Goal: Information Seeking & Learning: Check status

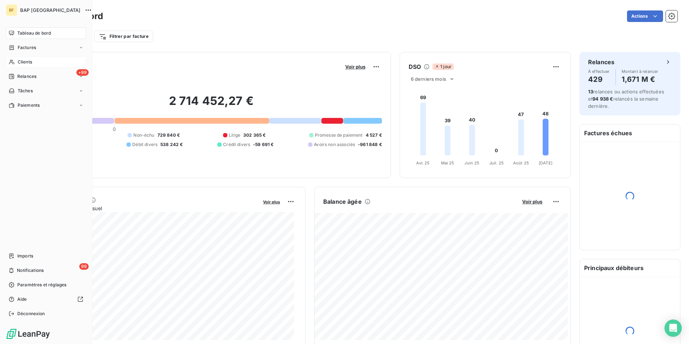
click at [32, 65] on span "Clients" at bounding box center [25, 62] width 14 height 6
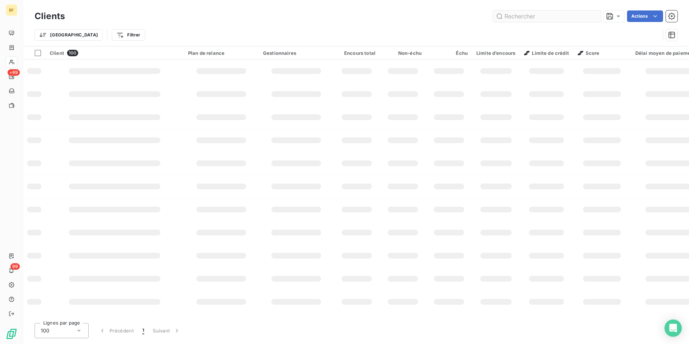
click at [514, 16] on input "text" at bounding box center [547, 16] width 108 height 12
type input "auto tassin"
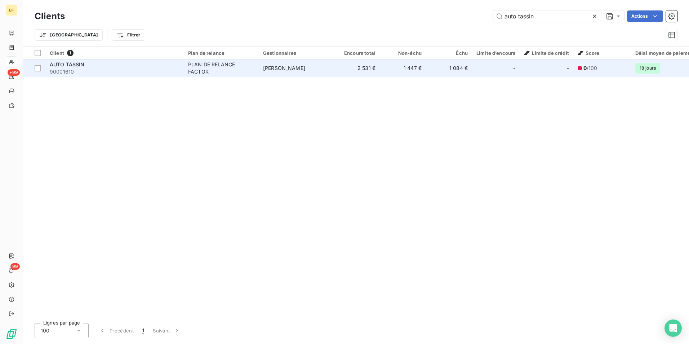
click at [246, 68] on div "PLAN DE RELANCE FACTOR" at bounding box center [221, 68] width 66 height 14
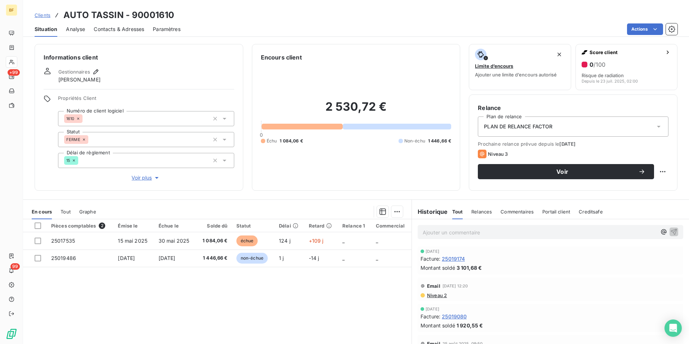
click at [62, 215] on div "Tout" at bounding box center [66, 211] width 10 height 15
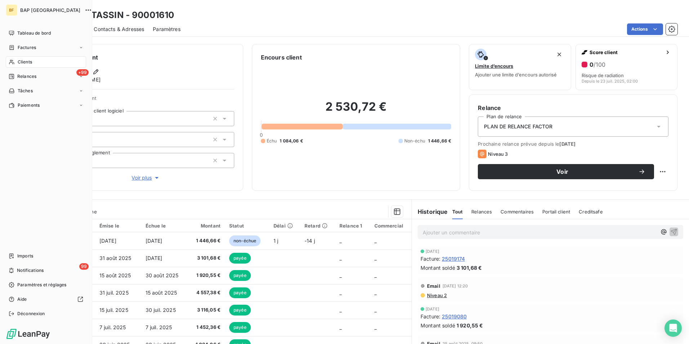
click at [22, 60] on span "Clients" at bounding box center [25, 62] width 14 height 6
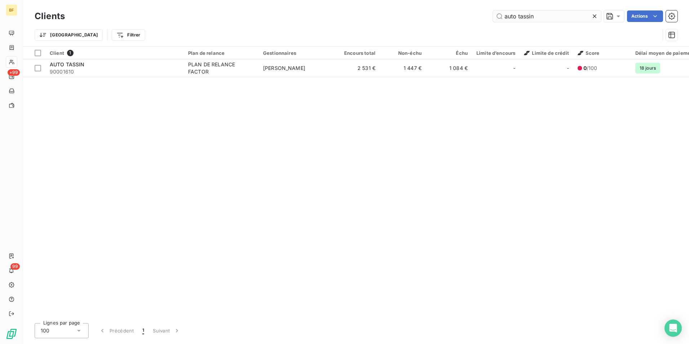
drag, startPoint x: 541, startPoint y: 16, endPoint x: 518, endPoint y: 16, distance: 23.1
click at [518, 16] on input "auto tassin" at bounding box center [547, 16] width 108 height 12
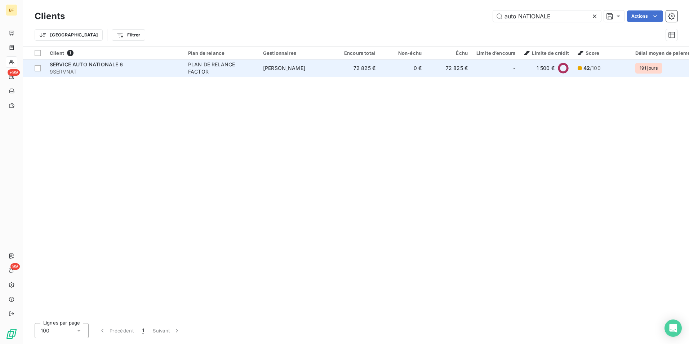
type input "auto NATIONALE"
click at [109, 73] on span "9SERVNAT" at bounding box center [115, 71] width 130 height 7
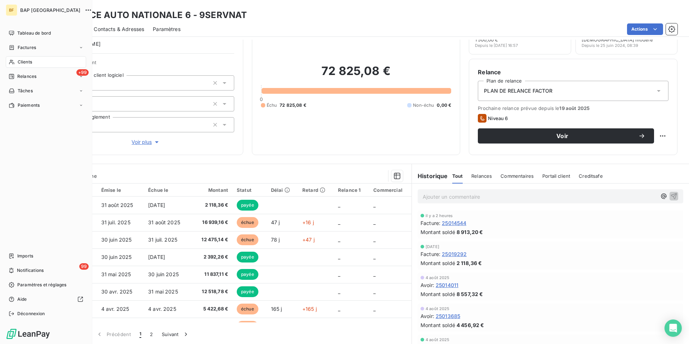
click at [18, 64] on span "Clients" at bounding box center [25, 62] width 14 height 6
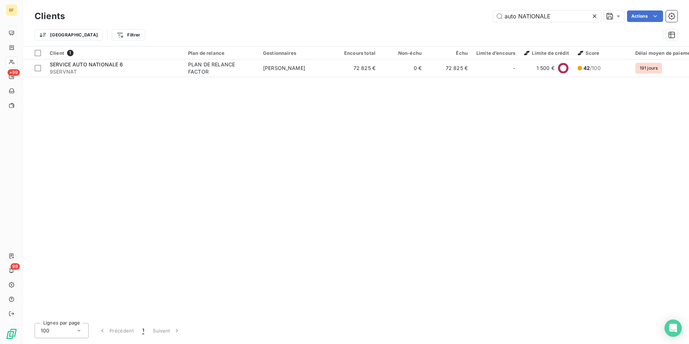
drag, startPoint x: 558, startPoint y: 17, endPoint x: 463, endPoint y: 9, distance: 95.5
click at [463, 9] on div "Clients auto NATIONALE Actions" at bounding box center [356, 16] width 643 height 15
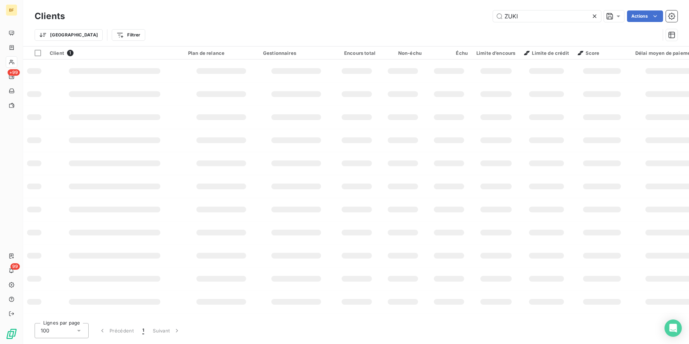
type input "ZUKI"
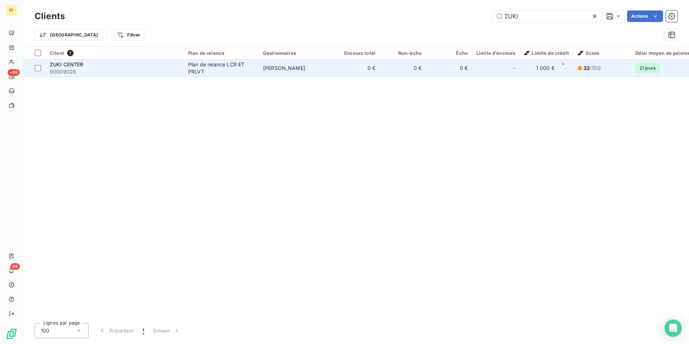
click at [204, 68] on div "Plan de relance LCR ET PRLVT" at bounding box center [221, 68] width 66 height 14
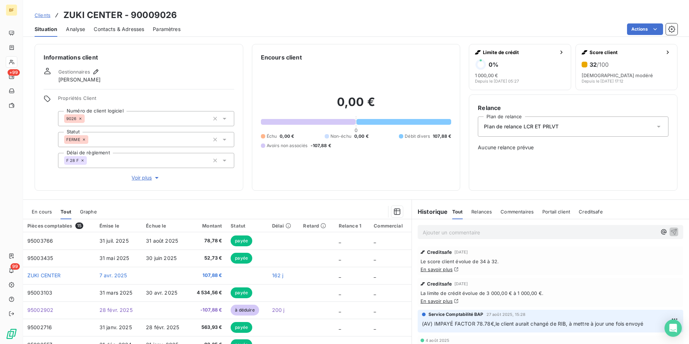
scroll to position [36, 0]
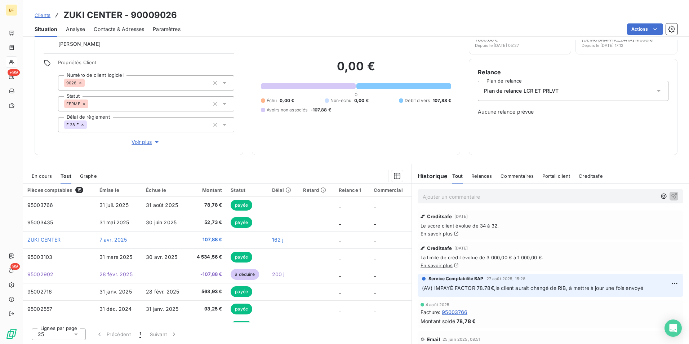
click at [121, 34] on div "Contacts & Adresses" at bounding box center [119, 29] width 50 height 15
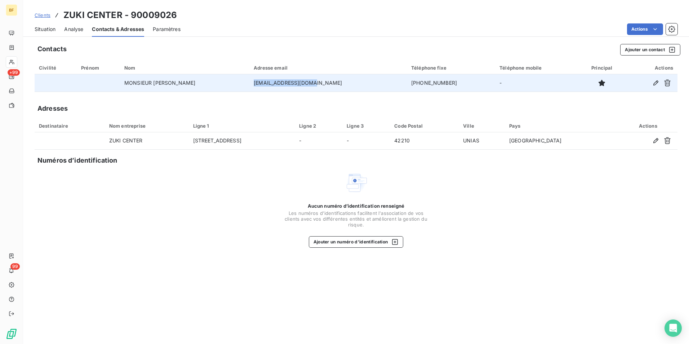
drag, startPoint x: 334, startPoint y: 82, endPoint x: 288, endPoint y: 81, distance: 45.4
click at [288, 81] on td "[EMAIL_ADDRESS][DOMAIN_NAME]" at bounding box center [328, 82] width 158 height 17
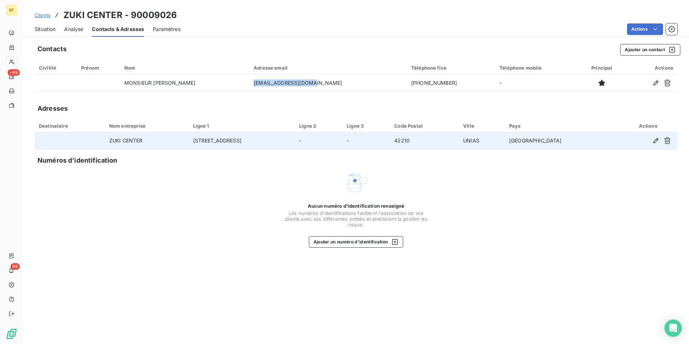
copy td "[EMAIL_ADDRESS][DOMAIN_NAME]"
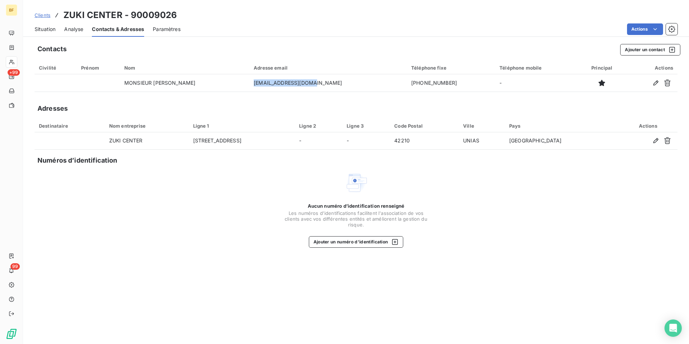
drag, startPoint x: 45, startPoint y: 27, endPoint x: 88, endPoint y: 3, distance: 49.5
click at [45, 27] on span "Situation" at bounding box center [45, 29] width 21 height 7
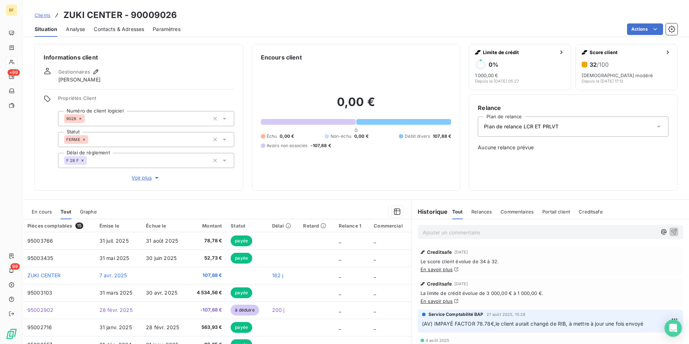
click at [464, 225] on div "Ajouter un commentaire ﻿" at bounding box center [550, 232] width 277 height 26
click at [471, 227] on div "Ajouter un commentaire ﻿" at bounding box center [551, 232] width 266 height 14
click at [472, 229] on p "Ajouter un commentaire ﻿" at bounding box center [540, 232] width 234 height 9
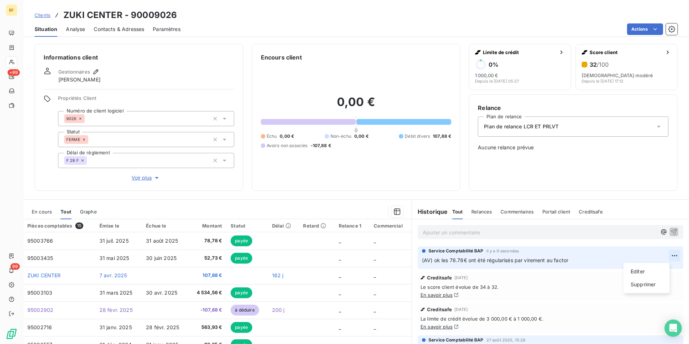
click at [664, 253] on html "BF +99 99 Clients ZUKI CENTER - 90009026 Situation Analyse Contacts & Adresses …" at bounding box center [344, 172] width 689 height 344
click at [631, 274] on div "Editer" at bounding box center [647, 272] width 40 height 12
click at [575, 183] on div "Relance Plan de relance Plan de relance LCR ET PRLVT Aucune relance prévue" at bounding box center [573, 142] width 209 height 96
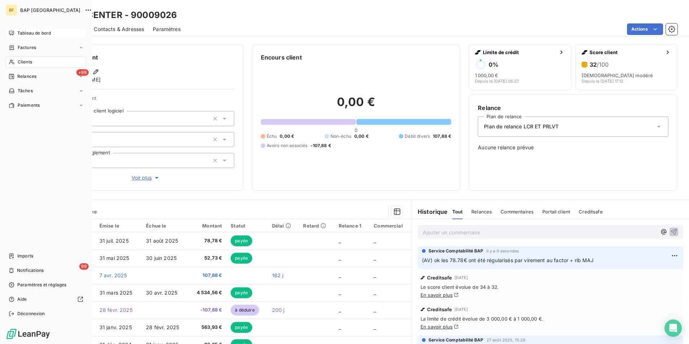
click at [22, 31] on span "Tableau de bord" at bounding box center [34, 33] width 34 height 6
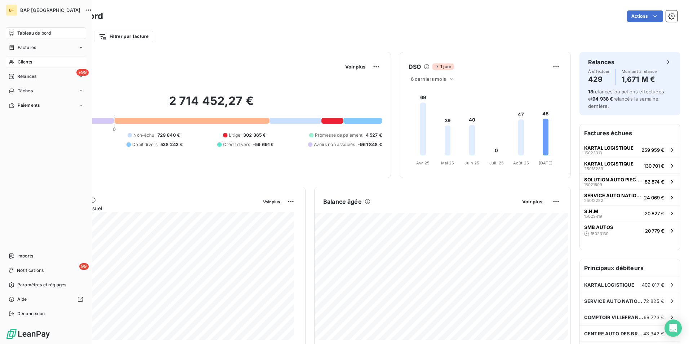
click at [21, 59] on span "Clients" at bounding box center [25, 62] width 14 height 6
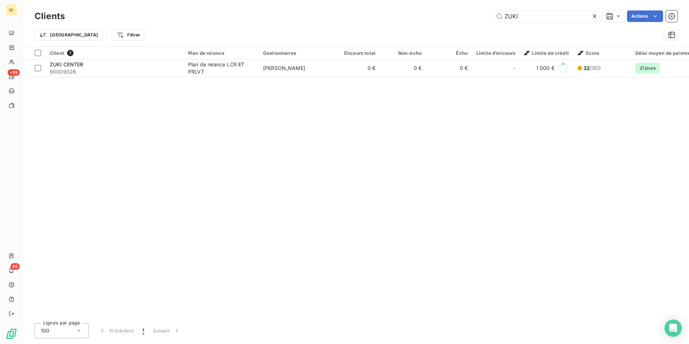
drag, startPoint x: 528, startPoint y: 14, endPoint x: 397, endPoint y: 12, distance: 131.6
click at [397, 12] on div "ZUKI Actions" at bounding box center [376, 16] width 604 height 12
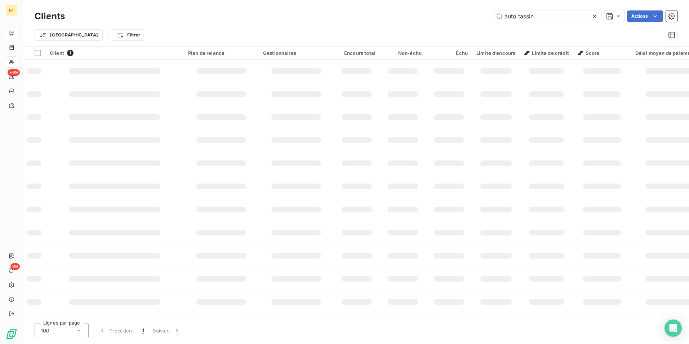
type input "auto tassin"
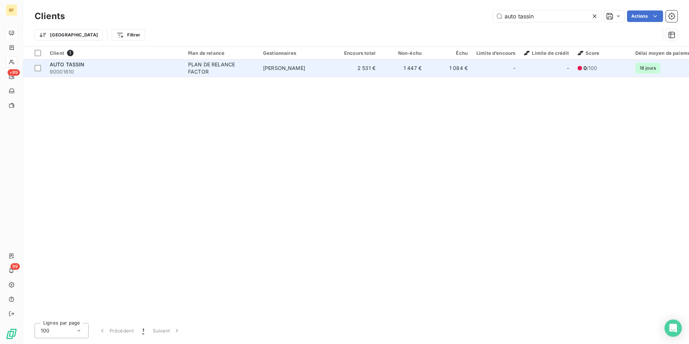
click at [357, 69] on td "2 531 €" at bounding box center [357, 67] width 46 height 17
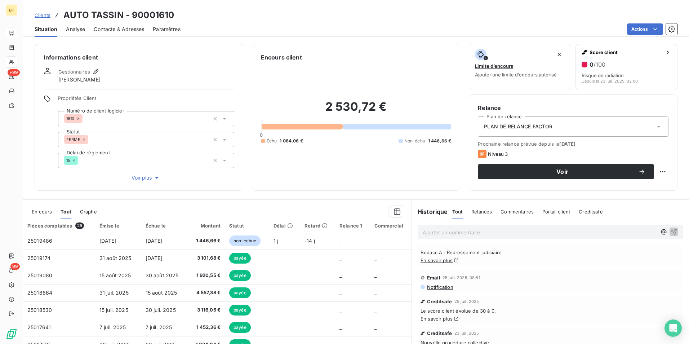
scroll to position [144, 0]
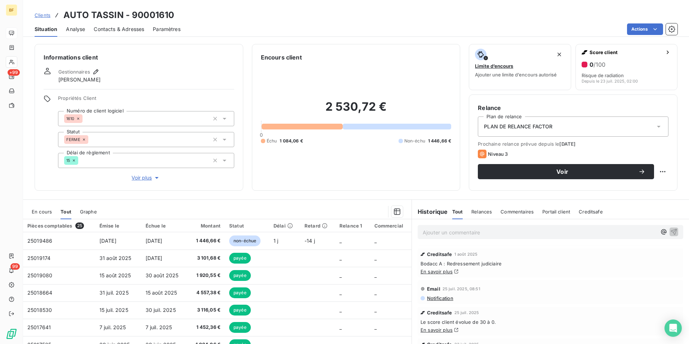
click at [443, 272] on link "En savoir plus" at bounding box center [437, 272] width 32 height 6
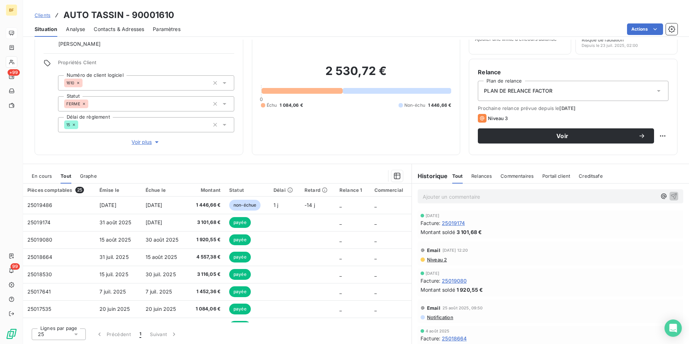
scroll to position [0, 0]
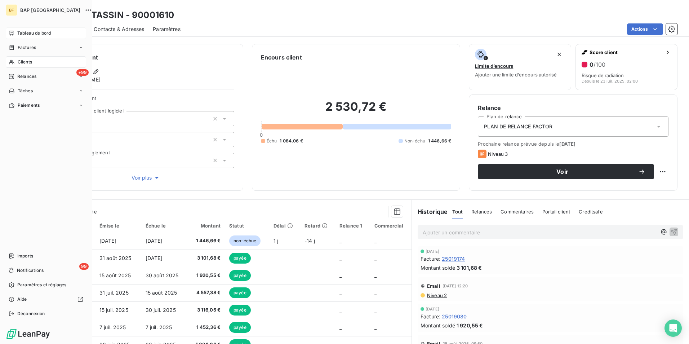
click at [22, 61] on span "Clients" at bounding box center [25, 62] width 14 height 6
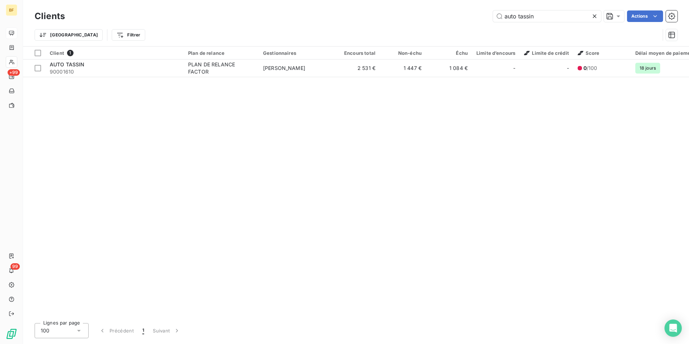
drag, startPoint x: 547, startPoint y: 19, endPoint x: 470, endPoint y: 0, distance: 79.0
click at [470, 0] on html "BF +99 99 Clients auto [PERSON_NAME] Actions Trier Filtrer Client 1 Plan de rel…" at bounding box center [344, 172] width 689 height 344
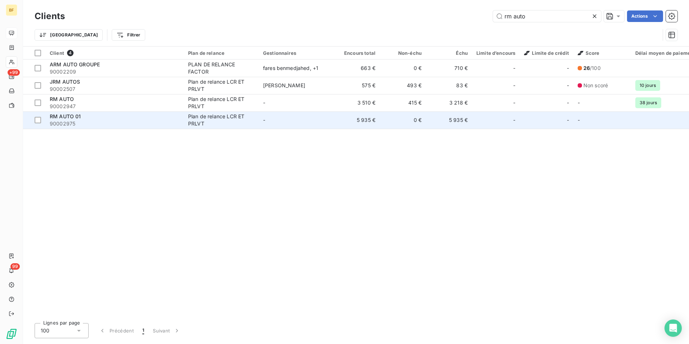
type input "rm auto"
click at [79, 116] on span "RM AUTO 01" at bounding box center [65, 116] width 31 height 6
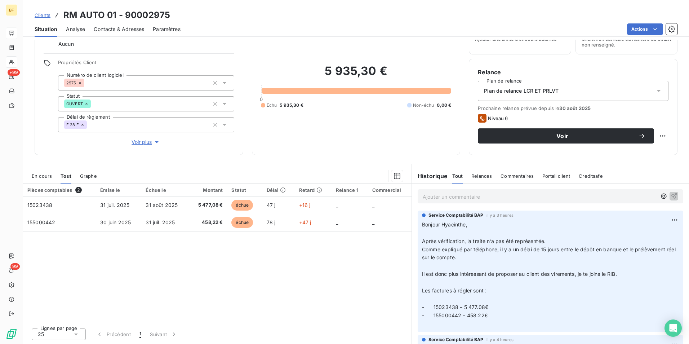
click at [463, 199] on p "Ajouter un commentaire ﻿" at bounding box center [540, 196] width 234 height 9
click at [443, 196] on p "Ajouter un commentaire ﻿" at bounding box center [540, 196] width 234 height 9
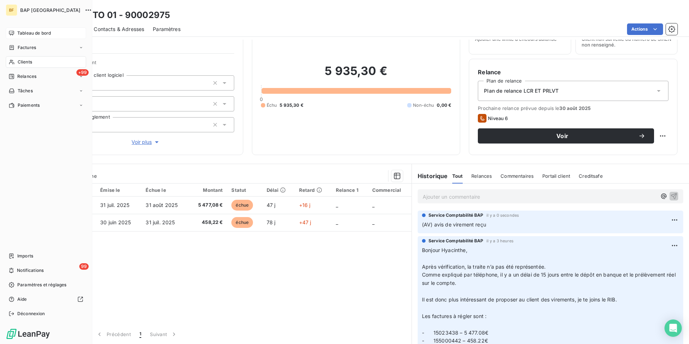
click at [16, 59] on div "Clients" at bounding box center [46, 62] width 80 height 12
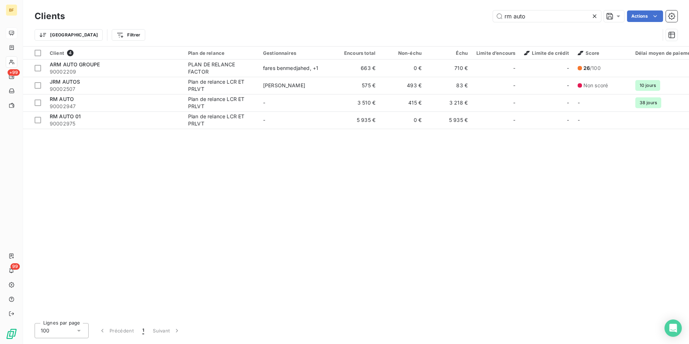
drag, startPoint x: 549, startPoint y: 18, endPoint x: 463, endPoint y: 9, distance: 87.0
click at [463, 9] on div "Clients rm auto Actions" at bounding box center [356, 16] width 643 height 15
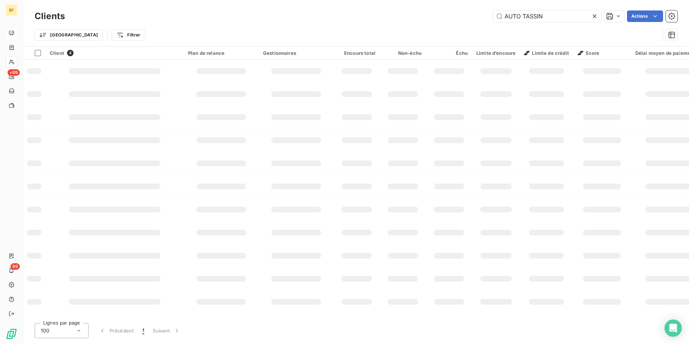
type input "AUTO TASSIN"
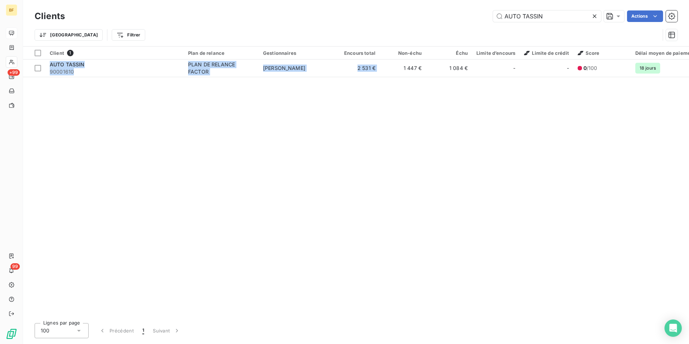
click at [403, 77] on div "Client 1 Plan de relance Gestionnaires Encours total Non-échu Échu Limite d’enc…" at bounding box center [356, 182] width 666 height 271
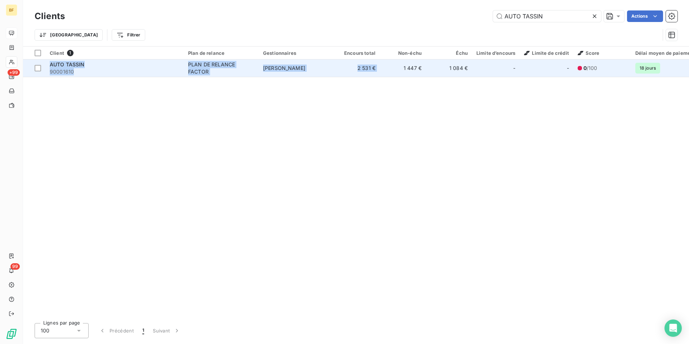
click at [403, 73] on td "1 447 €" at bounding box center [403, 67] width 46 height 17
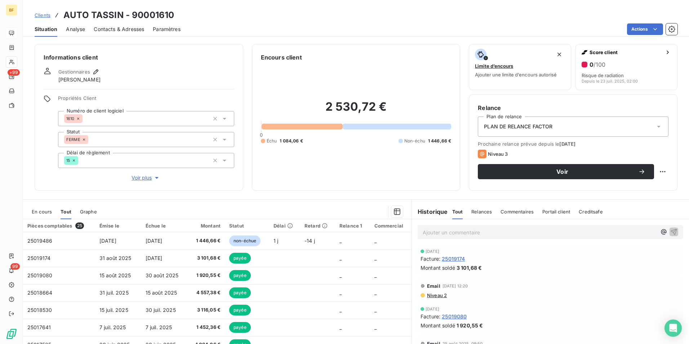
drag, startPoint x: 478, startPoint y: 243, endPoint x: 469, endPoint y: 237, distance: 10.5
click at [469, 239] on div "Ajouter un commentaire ﻿" at bounding box center [550, 232] width 277 height 26
click at [469, 236] on p "Ajouter un commentaire ﻿" at bounding box center [540, 232] width 234 height 9
click at [536, 233] on span "(AV) retro debit anticipé en compta pour envouer etat de compte" at bounding box center [502, 232] width 158 height 6
click at [589, 234] on p "(AV) retro debit anticipé en compta pour envoyer etat de compte" at bounding box center [540, 232] width 234 height 8
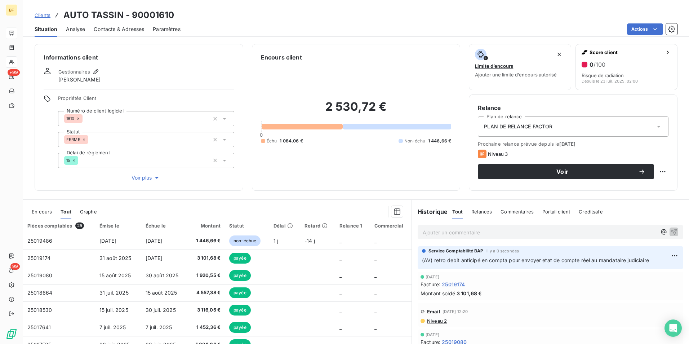
click at [169, 66] on div "Informations client Gestionnaires [PERSON_NAME] Propriétés Client Numéro de cli…" at bounding box center [139, 117] width 209 height 147
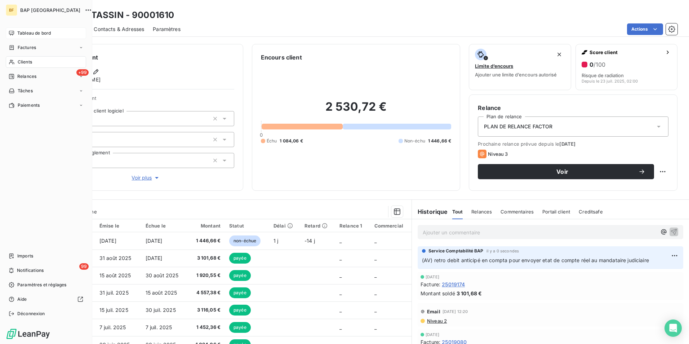
click at [22, 62] on span "Clients" at bounding box center [25, 62] width 14 height 6
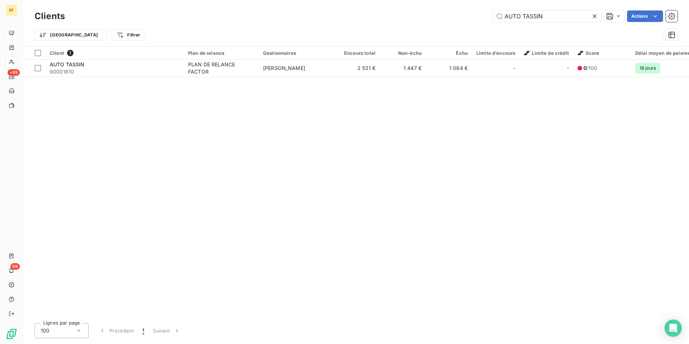
click at [547, 9] on div "Clients AUTO TASSIN Actions" at bounding box center [356, 16] width 643 height 15
click at [548, 14] on input "AUTO TASSIN" at bounding box center [547, 16] width 108 height 12
drag, startPoint x: 553, startPoint y: 16, endPoint x: 492, endPoint y: 18, distance: 61.3
click at [493, 19] on input "AUTO TASSIN" at bounding box center [547, 16] width 108 height 12
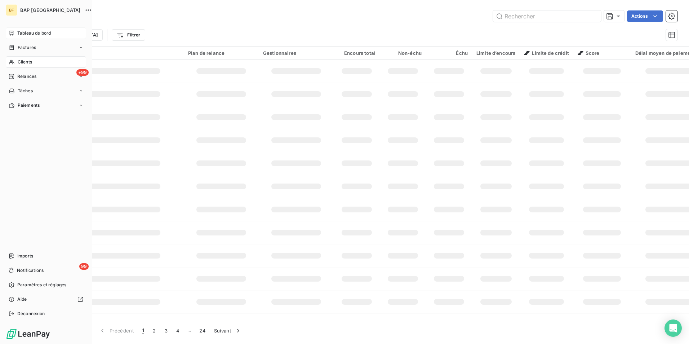
click at [15, 63] on div "Clients" at bounding box center [46, 62] width 80 height 12
click at [517, 18] on input "text" at bounding box center [547, 16] width 108 height 12
click at [406, 14] on div "Actions" at bounding box center [376, 16] width 604 height 12
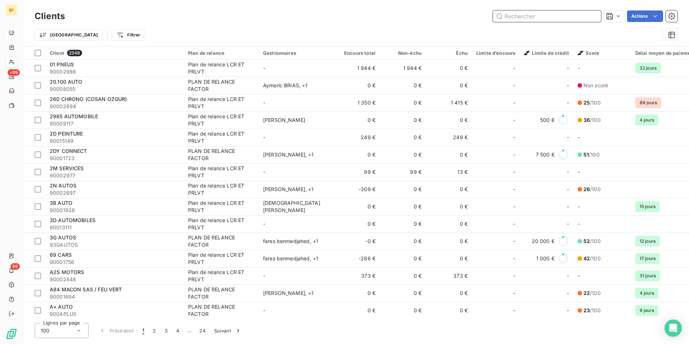
click at [538, 16] on input "text" at bounding box center [547, 16] width 108 height 12
click at [526, 19] on input "text" at bounding box center [547, 16] width 108 height 12
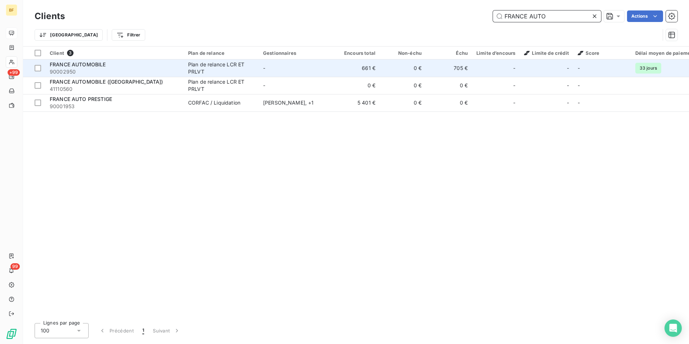
type input "FRANCE AUTO"
click at [121, 68] on span "90002950" at bounding box center [115, 71] width 130 height 7
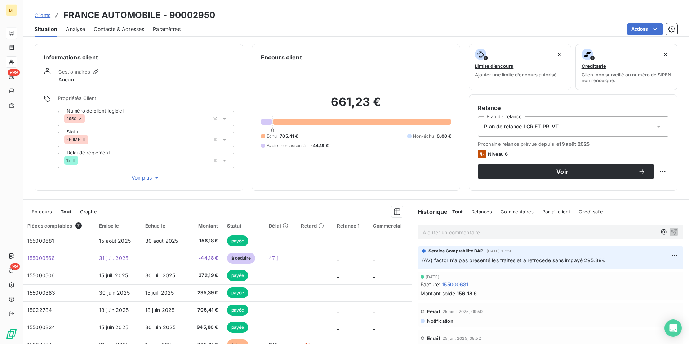
click at [121, 24] on div "Contacts & Adresses" at bounding box center [119, 29] width 50 height 15
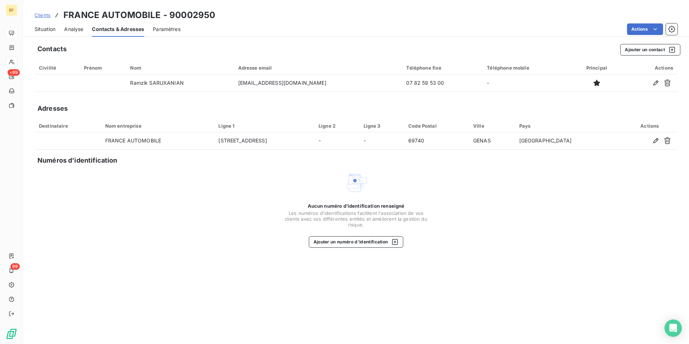
click at [49, 27] on span "Situation" at bounding box center [45, 29] width 21 height 7
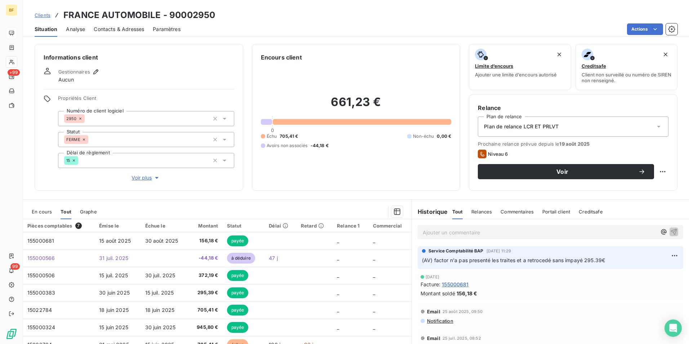
scroll to position [36, 0]
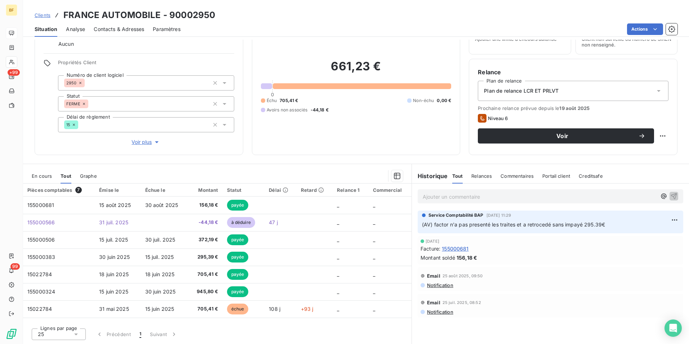
click at [125, 27] on span "Contacts & Adresses" at bounding box center [119, 29] width 50 height 7
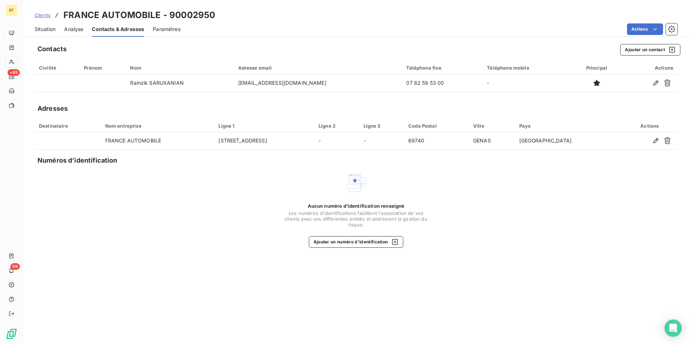
click at [50, 31] on span "Situation" at bounding box center [45, 29] width 21 height 7
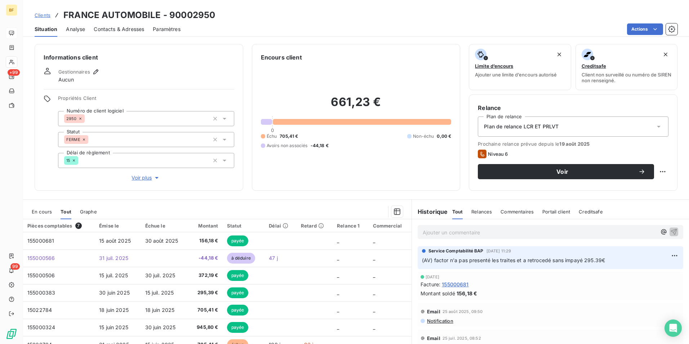
click at [129, 30] on span "Contacts & Adresses" at bounding box center [119, 29] width 50 height 7
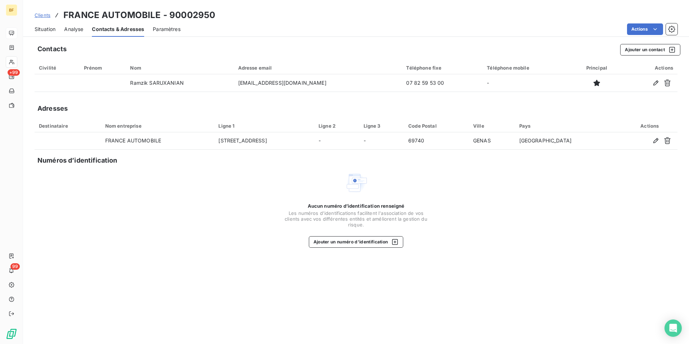
click at [50, 31] on span "Situation" at bounding box center [45, 29] width 21 height 7
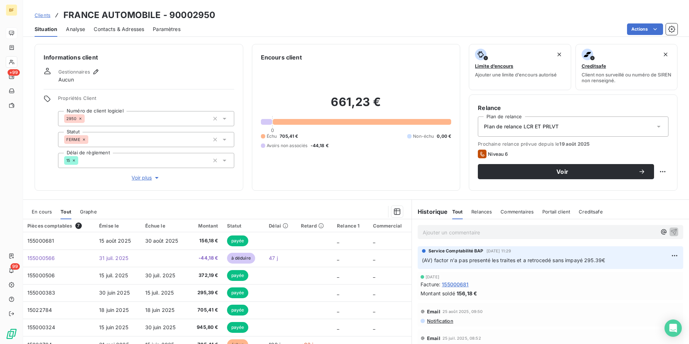
click at [133, 28] on span "Contacts & Adresses" at bounding box center [119, 29] width 50 height 7
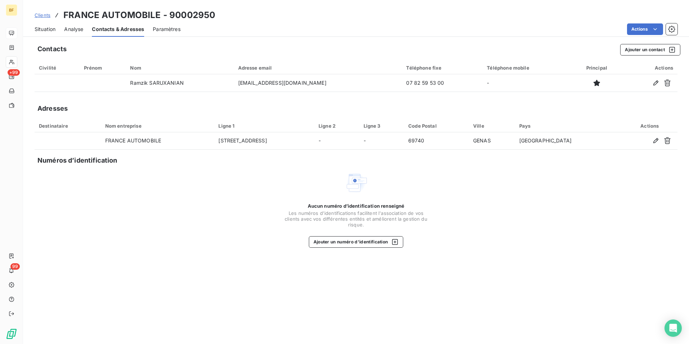
click at [245, 44] on div "Contacts Ajouter un contact" at bounding box center [358, 50] width 643 height 12
click at [57, 27] on div "Situation Analyse Contacts & Adresses Paramètres Actions" at bounding box center [356, 29] width 666 height 15
click at [50, 28] on span "Situation" at bounding box center [45, 29] width 21 height 7
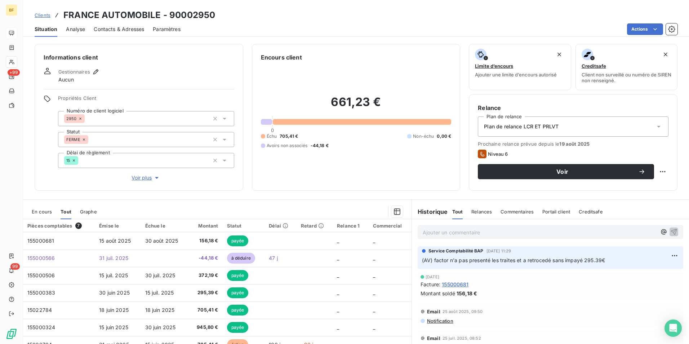
click at [131, 25] on div "Contacts & Adresses" at bounding box center [119, 29] width 50 height 15
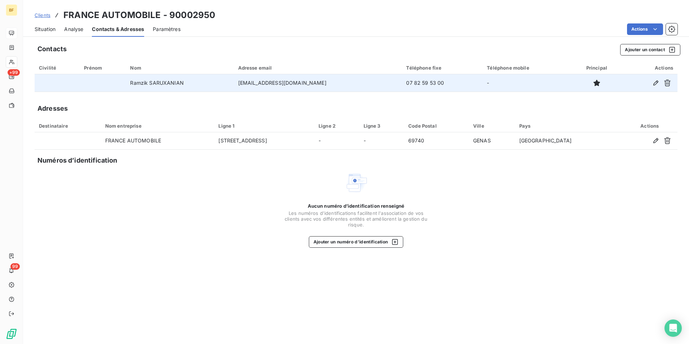
drag, startPoint x: 288, startPoint y: 84, endPoint x: 240, endPoint y: 84, distance: 48.7
click at [240, 84] on td "[EMAIL_ADDRESS][DOMAIN_NAME]" at bounding box center [318, 82] width 168 height 17
copy td "[EMAIL_ADDRESS][DOMAIN_NAME]"
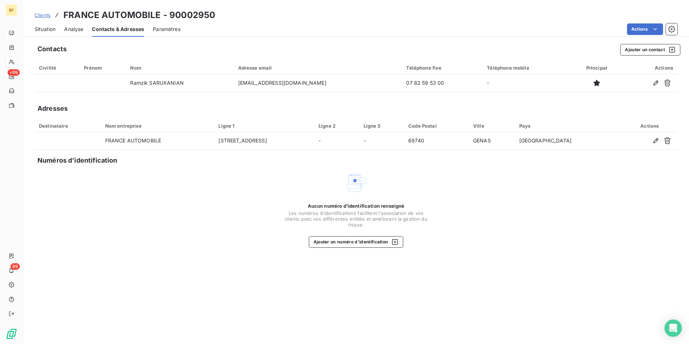
click at [42, 33] on div "Situation" at bounding box center [45, 29] width 21 height 15
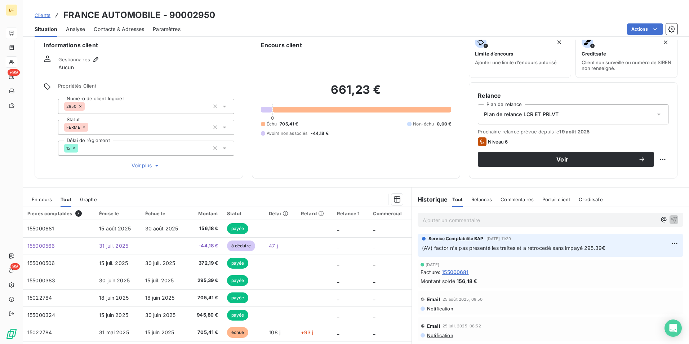
scroll to position [0, 0]
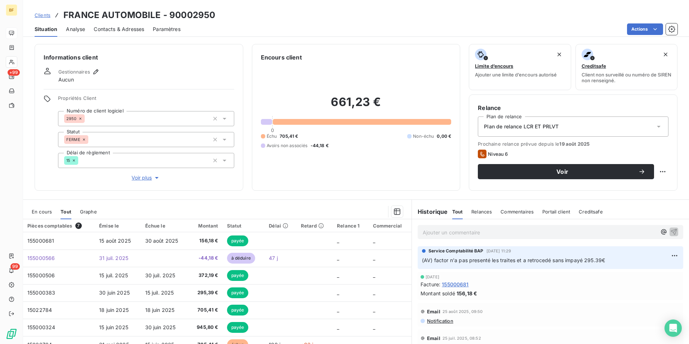
click at [121, 28] on span "Contacts & Adresses" at bounding box center [119, 29] width 50 height 7
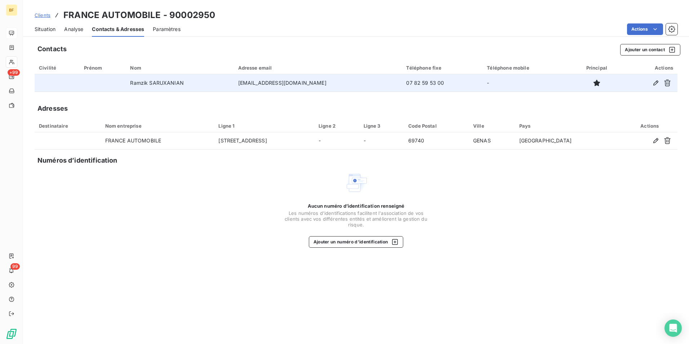
drag, startPoint x: 327, startPoint y: 81, endPoint x: 241, endPoint y: 84, distance: 86.6
click at [241, 84] on td "[EMAIL_ADDRESS][DOMAIN_NAME]" at bounding box center [318, 82] width 168 height 17
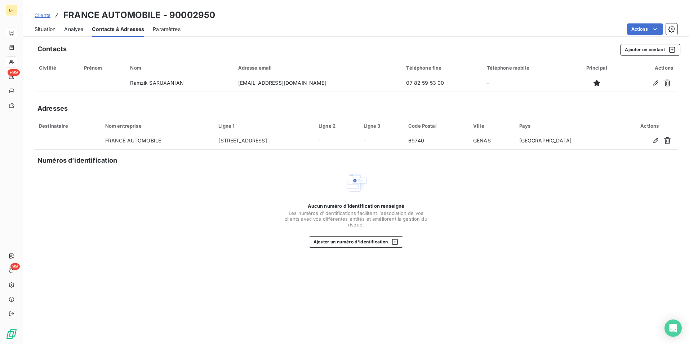
copy td "[EMAIL_ADDRESS][DOMAIN_NAME]"
drag, startPoint x: 44, startPoint y: 26, endPoint x: 79, endPoint y: 21, distance: 35.7
click at [44, 26] on span "Situation" at bounding box center [45, 29] width 21 height 7
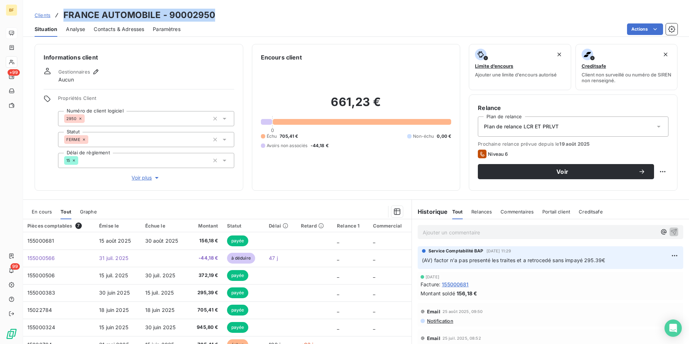
drag, startPoint x: 218, startPoint y: 13, endPoint x: 62, endPoint y: 4, distance: 156.4
click at [62, 4] on div "Clients FRANCE AUTOMOBILE - 90002950 Situation Analyse Contacts & Adresses Para…" at bounding box center [356, 18] width 666 height 37
copy h3 "FRANCE AUTOMOBILE - 90002950"
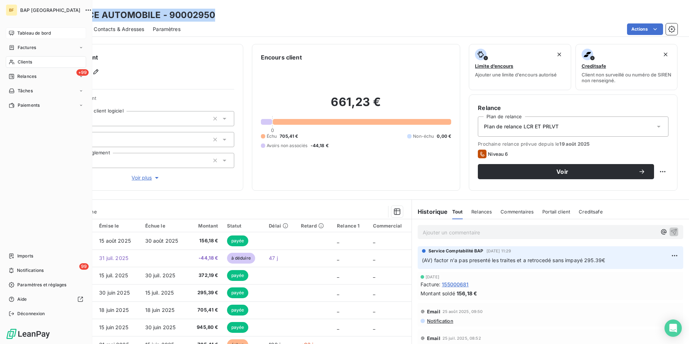
click at [19, 62] on span "Clients" at bounding box center [25, 62] width 14 height 6
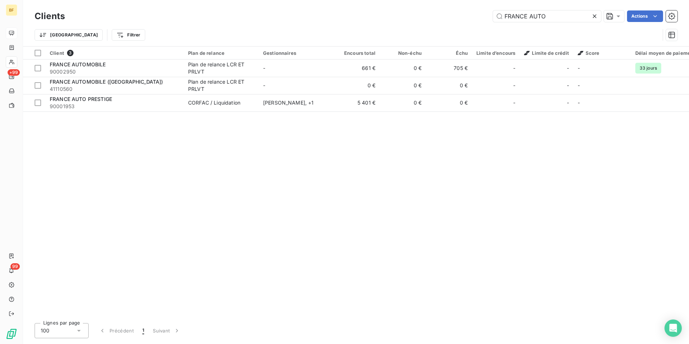
drag, startPoint x: 558, startPoint y: 18, endPoint x: 459, endPoint y: 4, distance: 100.0
click at [459, 4] on div "Clients FRANCE AUTO Actions Trier Filtrer" at bounding box center [356, 23] width 666 height 46
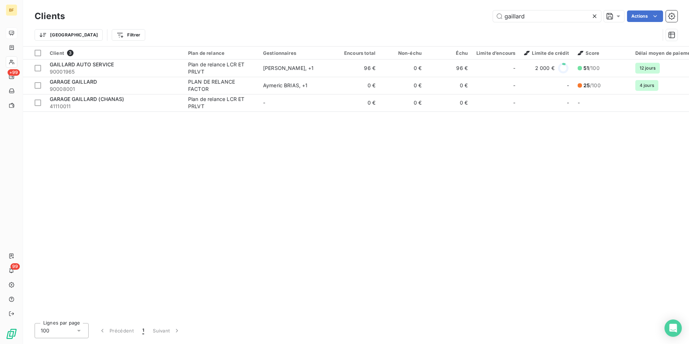
type input "gaillard"
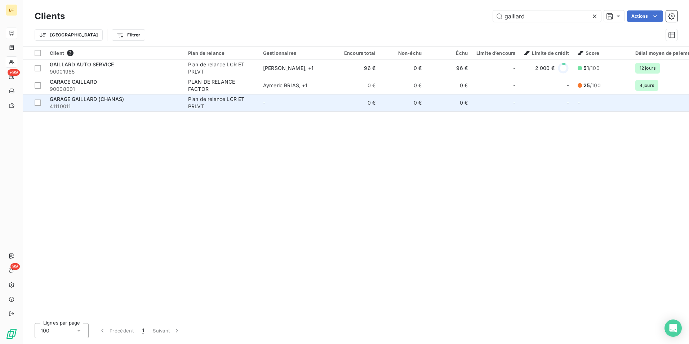
click at [98, 94] on td "GARAGE GAILLARD (CHANAS) 41110011" at bounding box center [114, 102] width 138 height 17
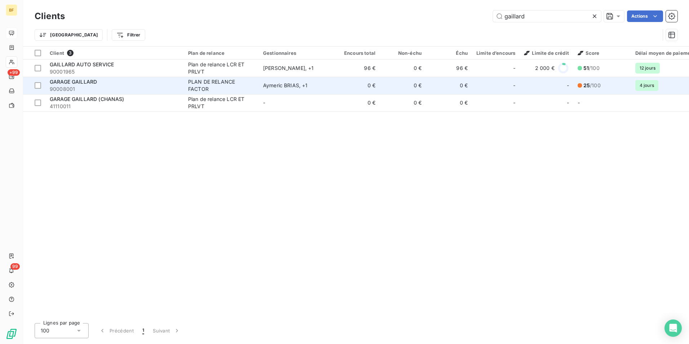
click at [76, 80] on span "GARAGE GAILLARD" at bounding box center [73, 82] width 47 height 6
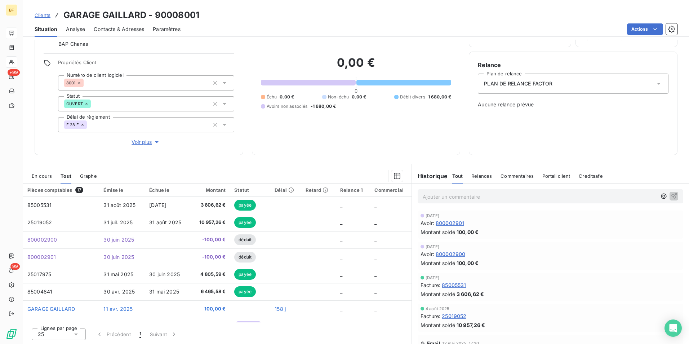
click at [110, 30] on span "Contacts & Adresses" at bounding box center [119, 29] width 50 height 7
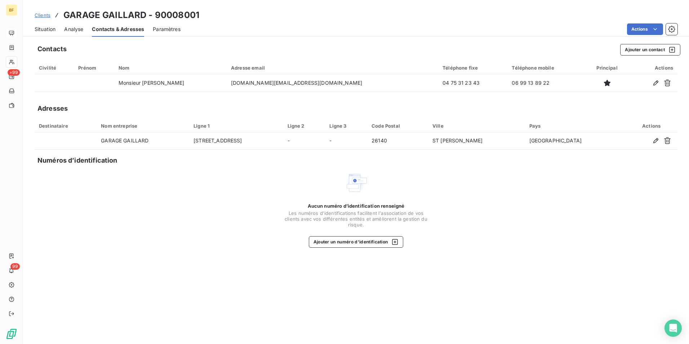
click at [38, 32] on span "Situation" at bounding box center [45, 29] width 21 height 7
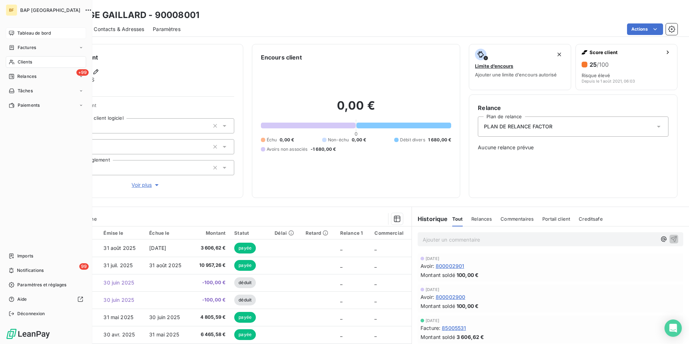
click at [30, 65] on span "Clients" at bounding box center [25, 62] width 14 height 6
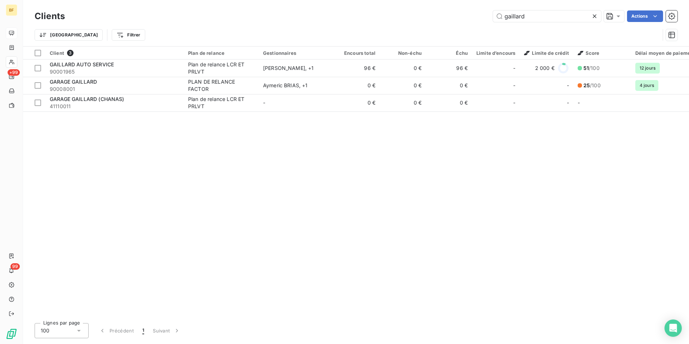
drag, startPoint x: 543, startPoint y: 16, endPoint x: 404, endPoint y: 12, distance: 138.5
click at [404, 12] on div "gaillard Actions" at bounding box center [376, 16] width 604 height 12
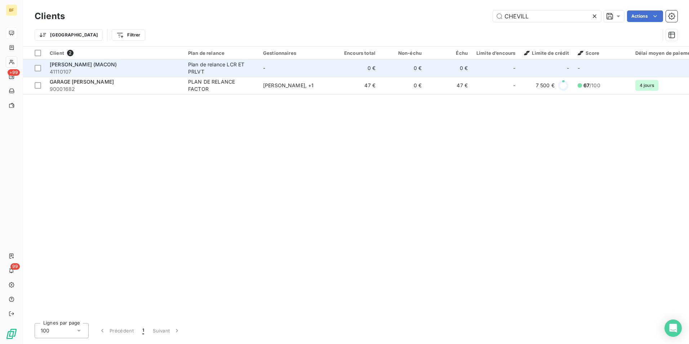
type input "CHEVILL"
click at [173, 68] on span "41110107" at bounding box center [115, 71] width 130 height 7
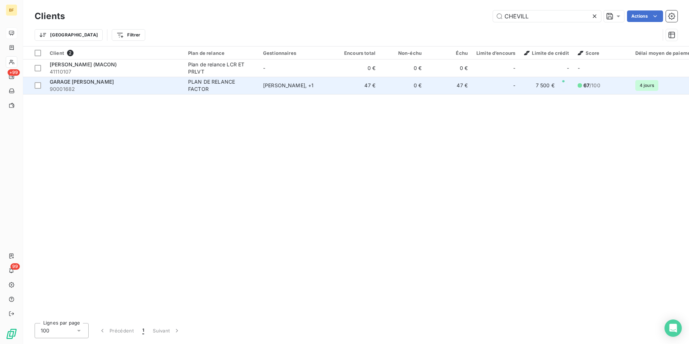
click at [132, 89] on span "90001682" at bounding box center [115, 88] width 130 height 7
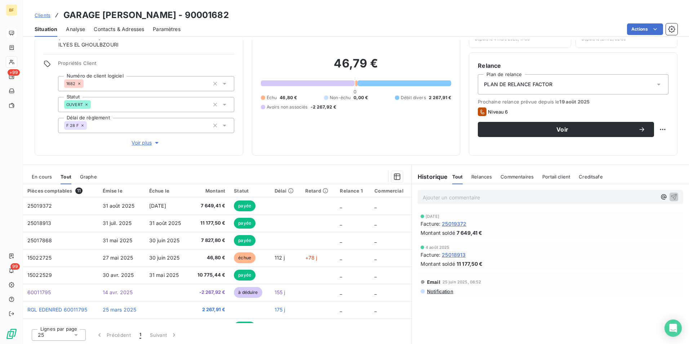
scroll to position [43, 0]
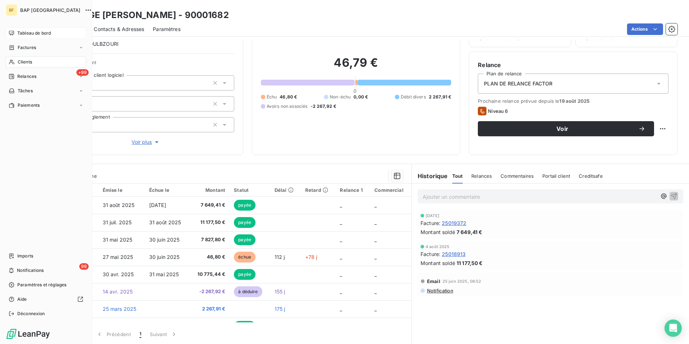
click at [31, 62] on span "Clients" at bounding box center [25, 62] width 14 height 6
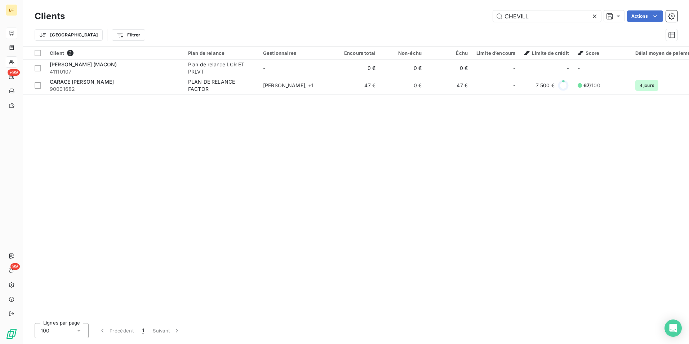
drag, startPoint x: 509, startPoint y: 19, endPoint x: 411, endPoint y: 16, distance: 98.8
click at [480, 16] on div "CHEVILL Actions" at bounding box center [376, 16] width 604 height 12
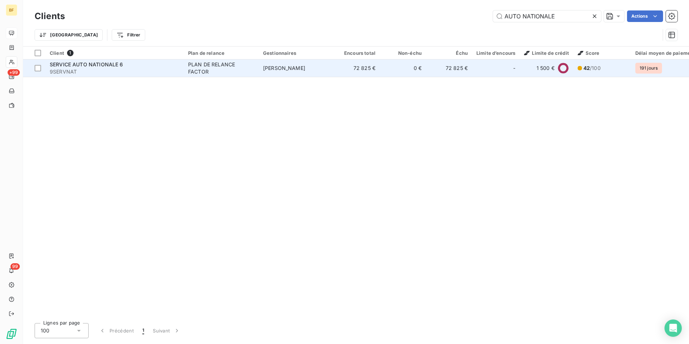
type input "AUTO NATIONALE"
click at [174, 70] on span "9SERVNAT" at bounding box center [115, 71] width 130 height 7
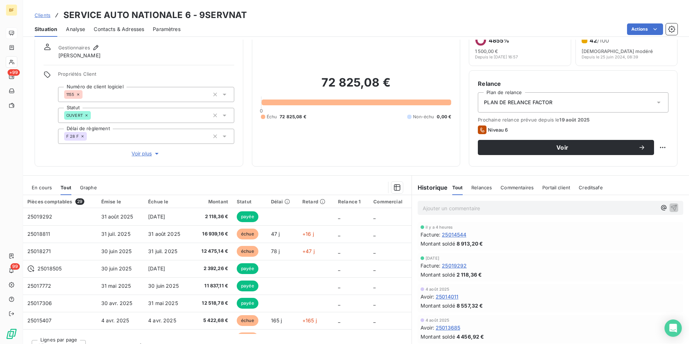
scroll to position [36, 0]
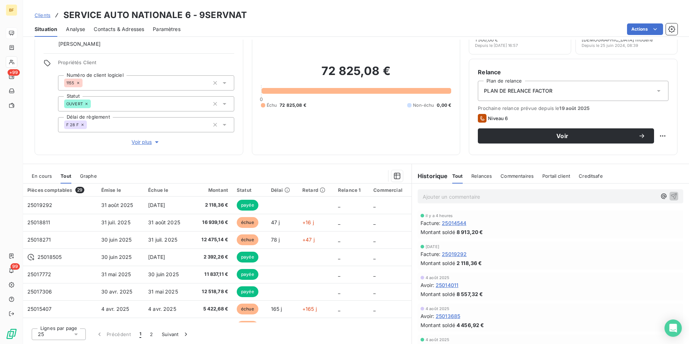
click at [102, 28] on span "Contacts & Adresses" at bounding box center [119, 29] width 50 height 7
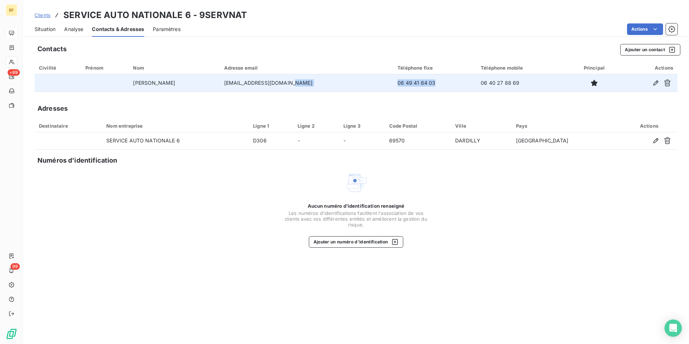
drag, startPoint x: 412, startPoint y: 81, endPoint x: 355, endPoint y: 90, distance: 58.4
click at [355, 90] on tr "[PERSON_NAME] [PERSON_NAME][EMAIL_ADDRESS][DOMAIN_NAME] 06 49 41 64 03 06 40 27…" at bounding box center [356, 82] width 643 height 17
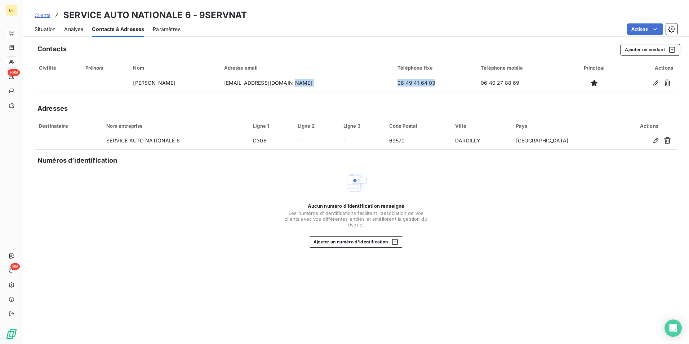
copy tr "06 49 41 64 03"
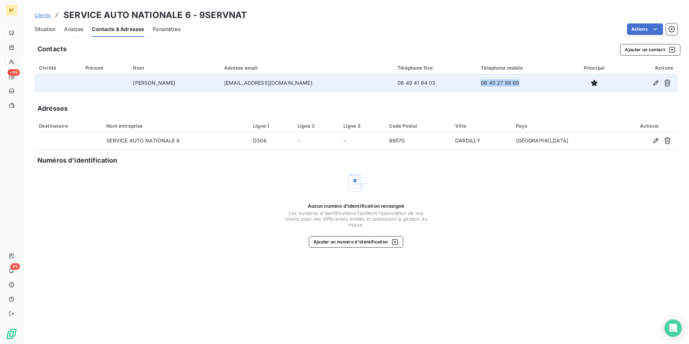
drag, startPoint x: 502, startPoint y: 83, endPoint x: 456, endPoint y: 81, distance: 46.2
click at [477, 81] on td "06 40 27 88 69" at bounding box center [522, 82] width 91 height 17
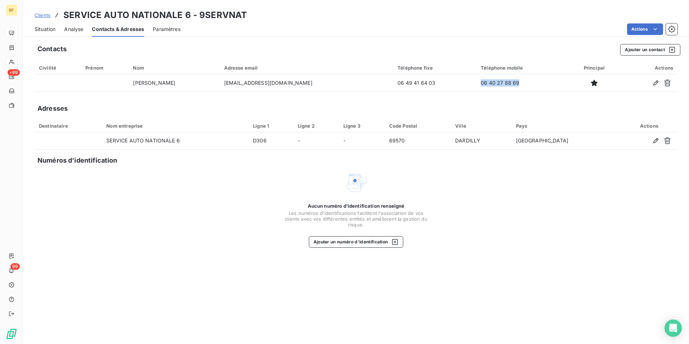
copy td "06 40 27 88 69"
click at [52, 29] on span "Situation" at bounding box center [45, 29] width 21 height 7
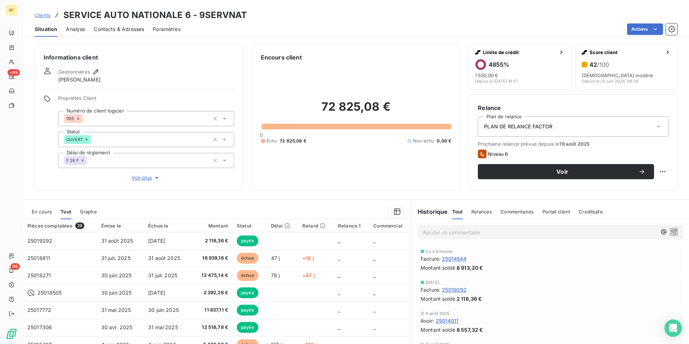
click at [307, 23] on div "Situation Analyse Contacts & Adresses Paramètres Actions" at bounding box center [356, 29] width 666 height 15
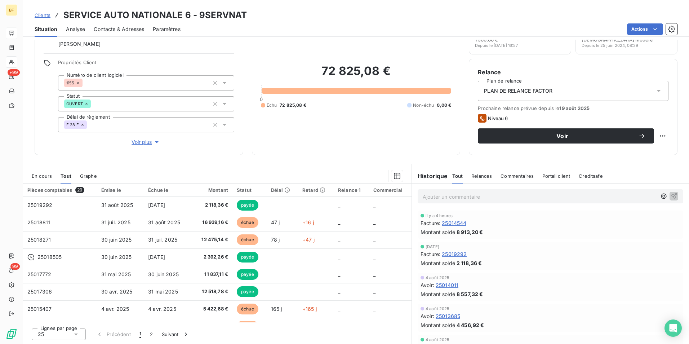
click at [361, 127] on div "72 825,08 € 0 Échu 72 825,08 € Non-échu 0,00 €" at bounding box center [356, 86] width 191 height 120
click at [306, 164] on div "En cours Tout Graphe Pièces comptables 29 Émise le Échue le Montant Statut Déla…" at bounding box center [356, 254] width 666 height 180
click at [124, 28] on span "Contacts & Adresses" at bounding box center [119, 29] width 50 height 7
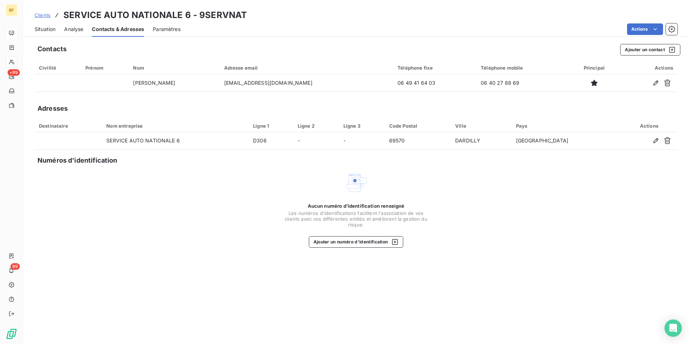
click at [52, 32] on span "Situation" at bounding box center [45, 29] width 21 height 7
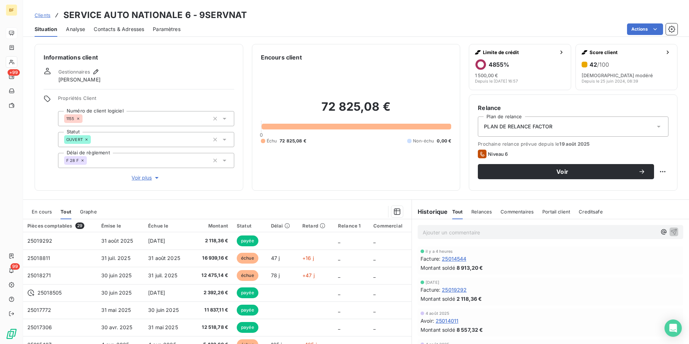
click at [298, 167] on div "72 825,08 € 0 Échu 72 825,08 € Non-échu 0,00 €" at bounding box center [356, 122] width 191 height 120
click at [368, 164] on div "72 825,08 € 0 Échu 72 825,08 € Non-échu 0,00 €" at bounding box center [356, 122] width 191 height 120
drag, startPoint x: 517, startPoint y: 116, endPoint x: 526, endPoint y: 126, distance: 12.8
click at [518, 116] on div "PLAN DE RELANCE FACTOR" at bounding box center [573, 126] width 191 height 20
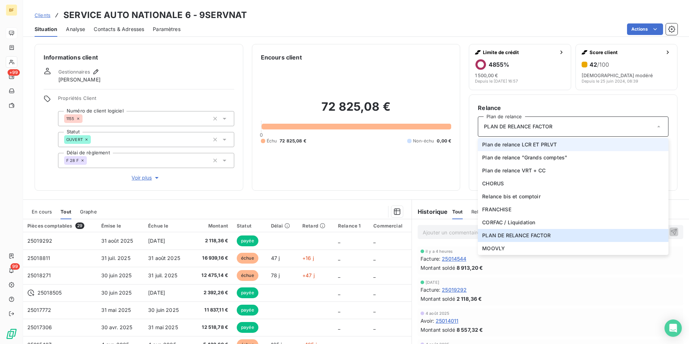
click at [537, 145] on span "Plan de relance LCR ET PRLVT" at bounding box center [519, 144] width 75 height 7
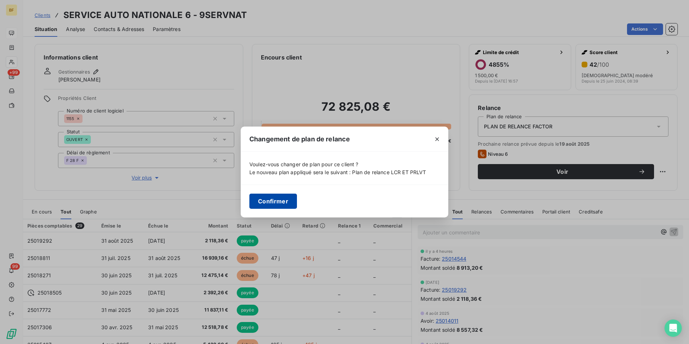
click at [280, 202] on button "Confirmer" at bounding box center [273, 201] width 48 height 15
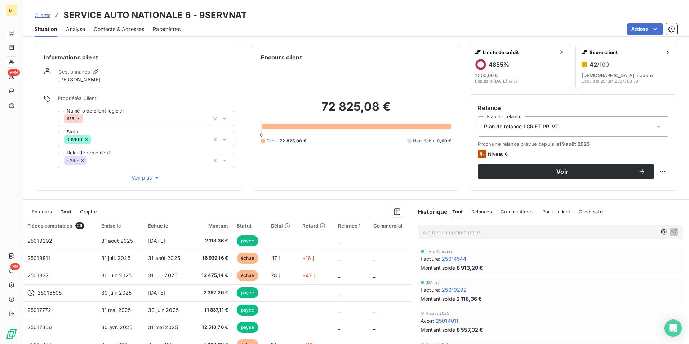
click at [449, 236] on p "Ajouter un commentaire ﻿" at bounding box center [540, 232] width 234 height 9
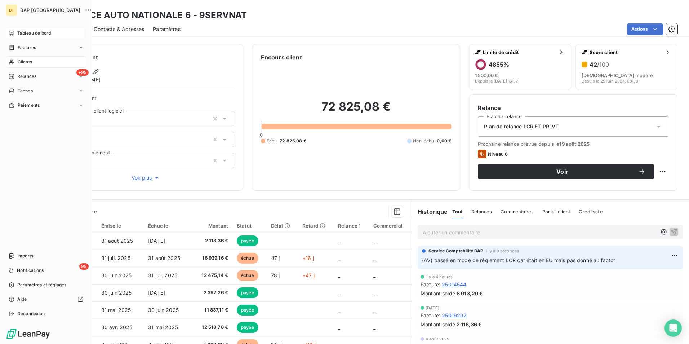
click at [23, 36] on span "Tableau de bord" at bounding box center [34, 33] width 34 height 6
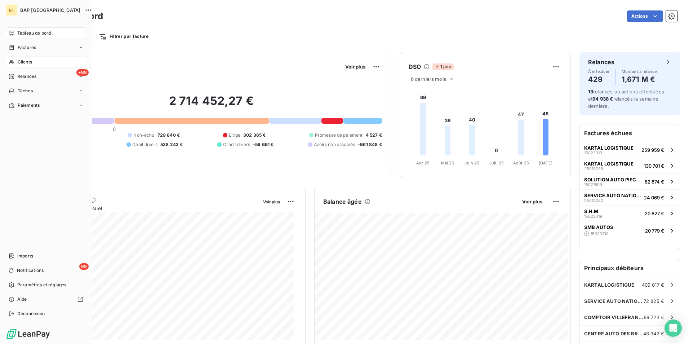
click at [14, 37] on div "Tableau de bord" at bounding box center [46, 33] width 80 height 12
click at [23, 60] on span "Clients" at bounding box center [25, 62] width 14 height 6
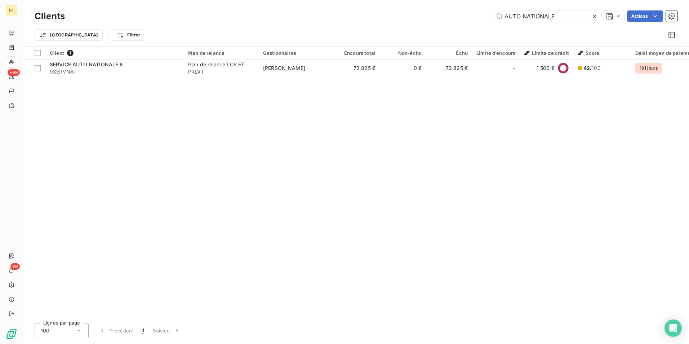
drag, startPoint x: 514, startPoint y: 17, endPoint x: 414, endPoint y: 3, distance: 100.8
click at [444, 8] on div "Clients AUTO NATIONALE Actions Trier Filtrer" at bounding box center [356, 23] width 666 height 46
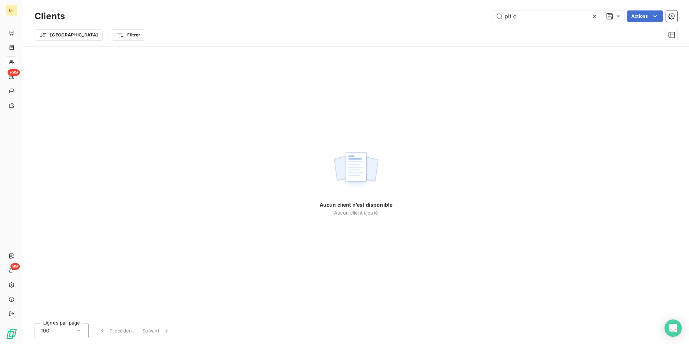
click at [527, 23] on div "Clients pit q Actions" at bounding box center [356, 16] width 643 height 15
click at [525, 20] on input "pit q" at bounding box center [547, 16] width 108 height 12
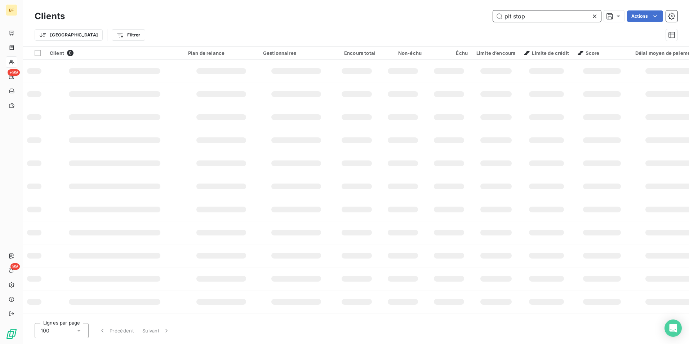
type input "pit stop"
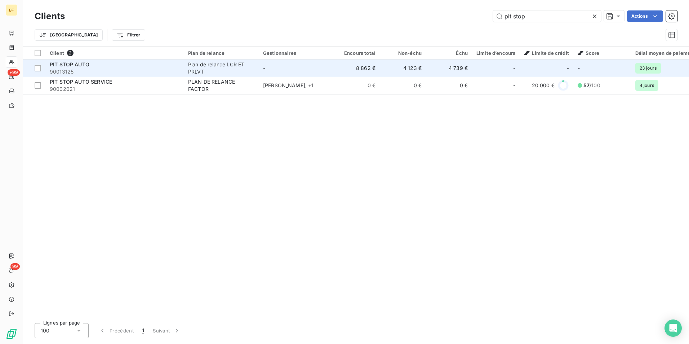
click at [97, 71] on span "90013125" at bounding box center [115, 71] width 130 height 7
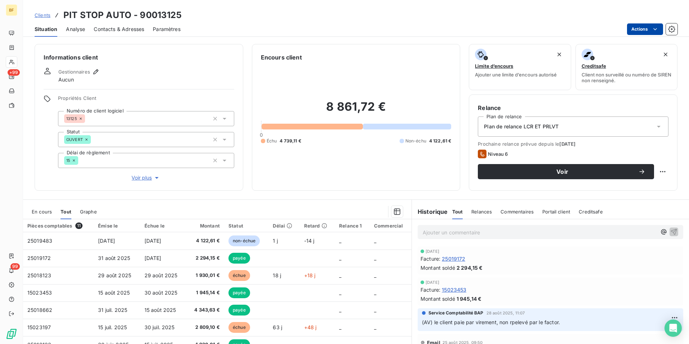
click at [642, 28] on html "BF +99 99 Clients PIT STOP AUTO - 90013125 Situation Analyse Contacts & Adresse…" at bounding box center [344, 172] width 689 height 344
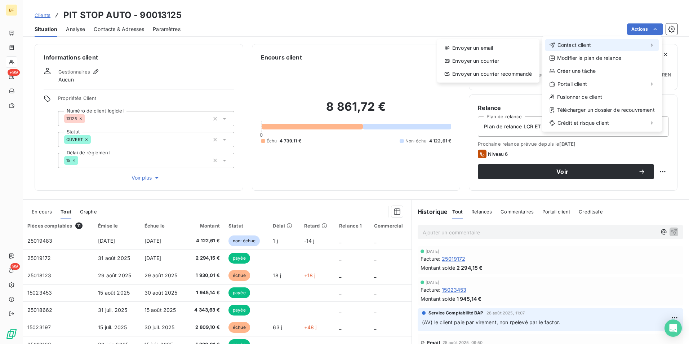
click at [578, 49] on div "Contact client" at bounding box center [602, 45] width 114 height 12
click at [502, 52] on div "Envoyer un email" at bounding box center [488, 48] width 97 height 12
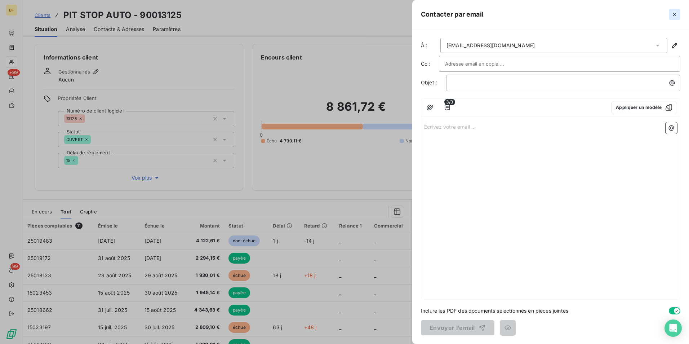
click at [674, 16] on icon "button" at bounding box center [674, 14] width 7 height 7
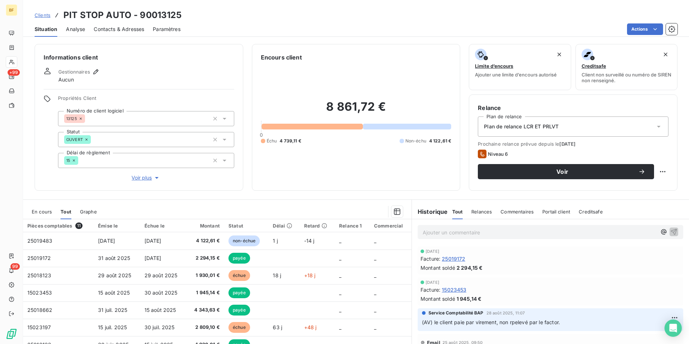
drag, startPoint x: 137, startPoint y: 26, endPoint x: 4, endPoint y: 135, distance: 171.6
click at [136, 26] on span "Contacts & Adresses" at bounding box center [119, 29] width 50 height 7
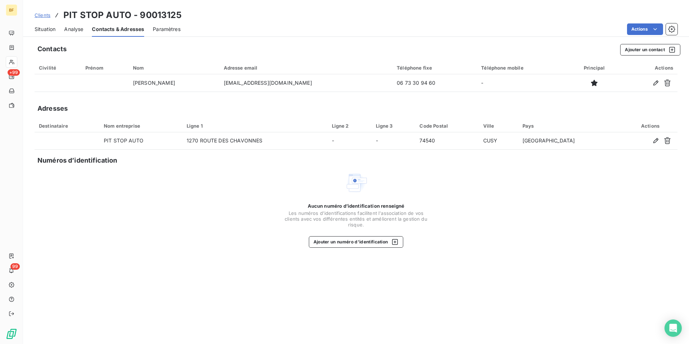
click at [50, 28] on span "Situation" at bounding box center [45, 29] width 21 height 7
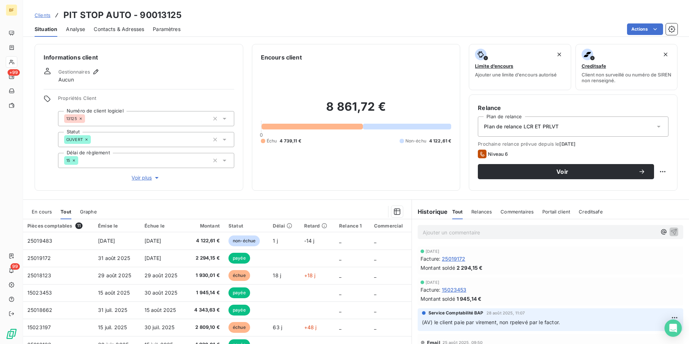
click at [472, 230] on p "Ajouter un commentaire ﻿" at bounding box center [540, 232] width 234 height 9
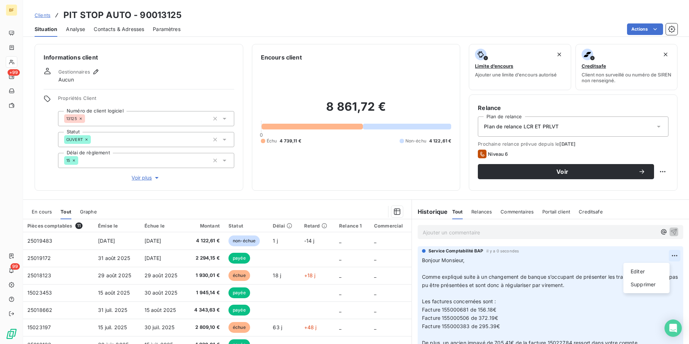
click at [661, 255] on html "BF +99 99 Clients PIT STOP AUTO - 90013125 Situation Analyse Contacts & Adresse…" at bounding box center [344, 172] width 689 height 344
click at [645, 282] on div "Supprimer" at bounding box center [647, 285] width 40 height 12
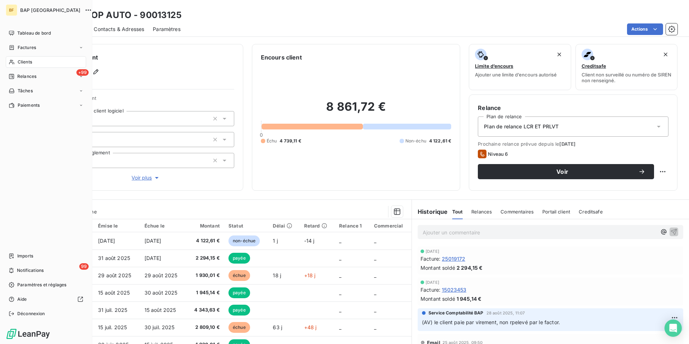
click at [29, 61] on span "Clients" at bounding box center [25, 62] width 14 height 6
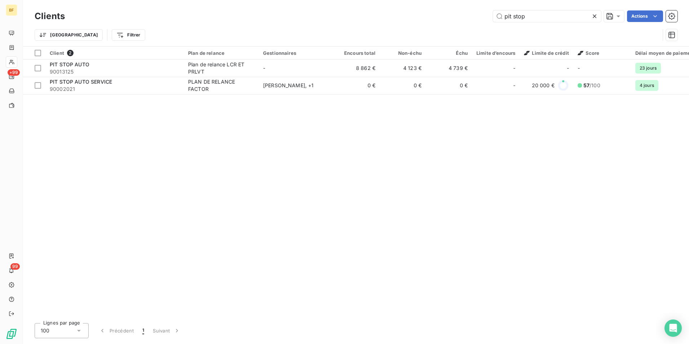
click at [364, 17] on div "pit stop Actions" at bounding box center [376, 16] width 604 height 12
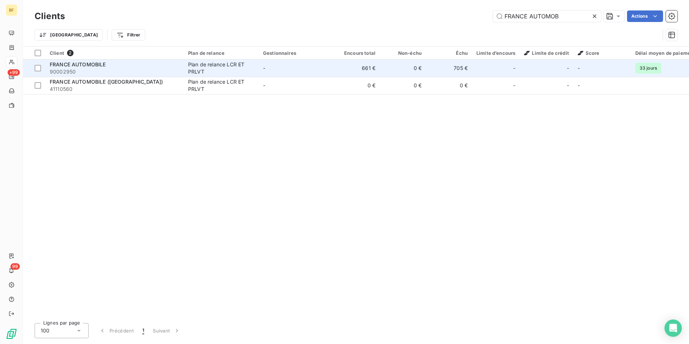
type input "FRANCE AUTOMOB"
click at [129, 62] on div "FRANCE AUTOMOBILE" at bounding box center [115, 64] width 130 height 7
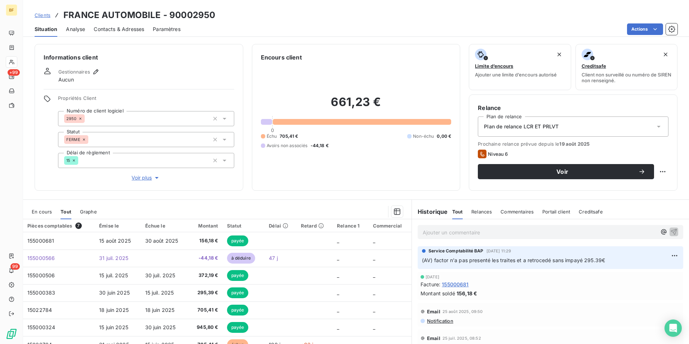
click at [457, 237] on div "Ajouter un commentaire ﻿" at bounding box center [551, 232] width 266 height 14
click at [460, 236] on p "Ajouter un commentaire ﻿" at bounding box center [540, 232] width 234 height 9
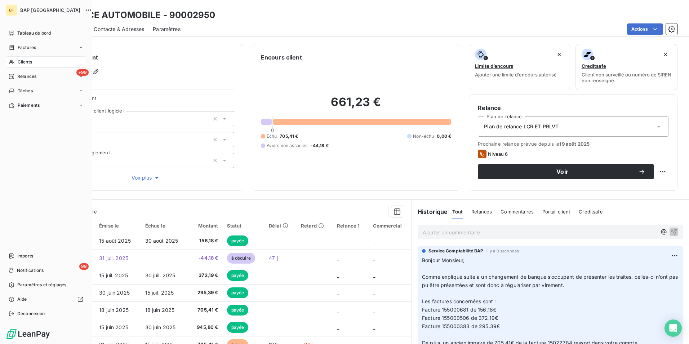
click at [30, 60] on span "Clients" at bounding box center [25, 62] width 14 height 6
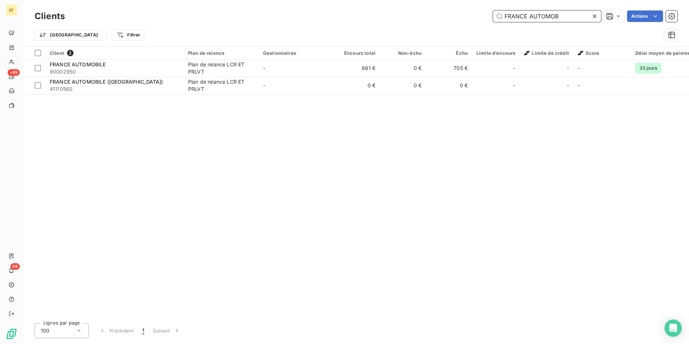
click at [573, 16] on input "FRANCE AUTOMOB" at bounding box center [547, 16] width 108 height 12
drag, startPoint x: 579, startPoint y: 16, endPoint x: 461, endPoint y: 14, distance: 118.6
click at [461, 14] on div "FRANCE AUTOMOB Actions" at bounding box center [376, 16] width 604 height 12
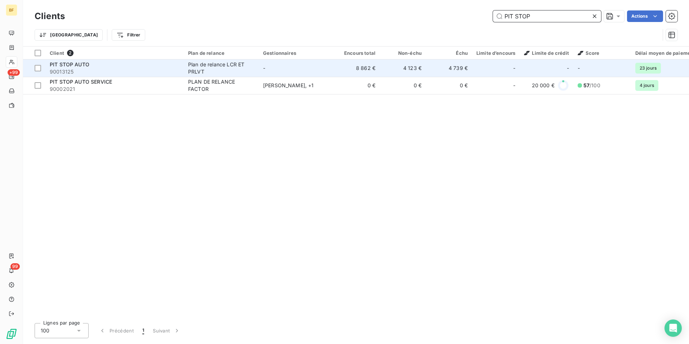
type input "PIT STOP"
click at [213, 70] on div "Plan de relance LCR ET PRLVT" at bounding box center [221, 68] width 66 height 14
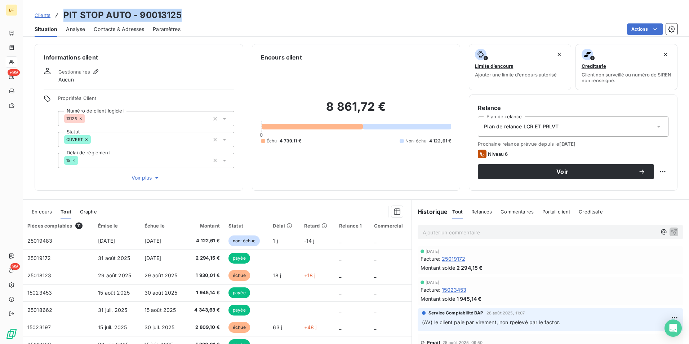
drag, startPoint x: 198, startPoint y: 16, endPoint x: 63, endPoint y: 12, distance: 134.2
click at [63, 12] on div "Clients PIT STOP AUTO - 90013125" at bounding box center [356, 15] width 666 height 13
click at [124, 26] on span "Contacts & Adresses" at bounding box center [119, 29] width 50 height 7
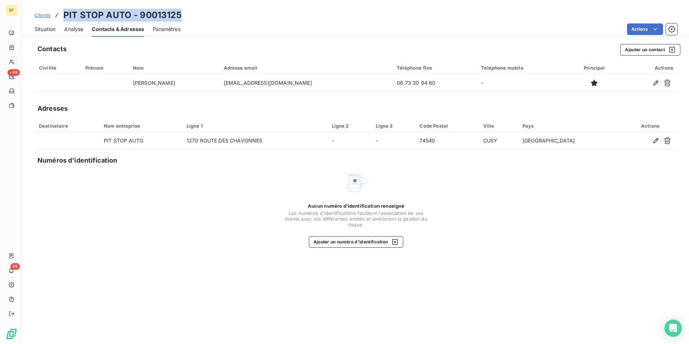
click at [239, 17] on div "Clients PIT STOP AUTO - 90013125" at bounding box center [356, 15] width 666 height 13
drag, startPoint x: 40, startPoint y: 31, endPoint x: 57, endPoint y: 31, distance: 16.2
click at [40, 31] on span "Situation" at bounding box center [45, 29] width 21 height 7
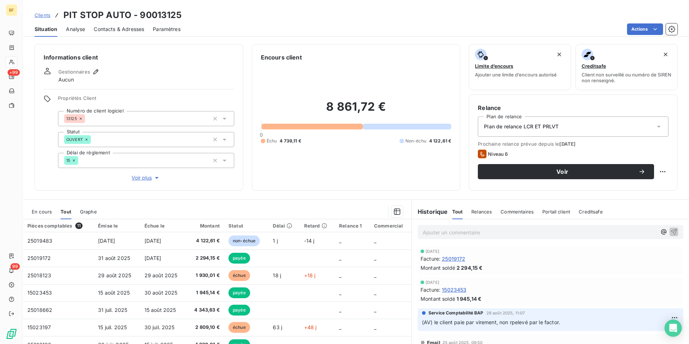
click at [333, 28] on div "Actions" at bounding box center [433, 29] width 488 height 12
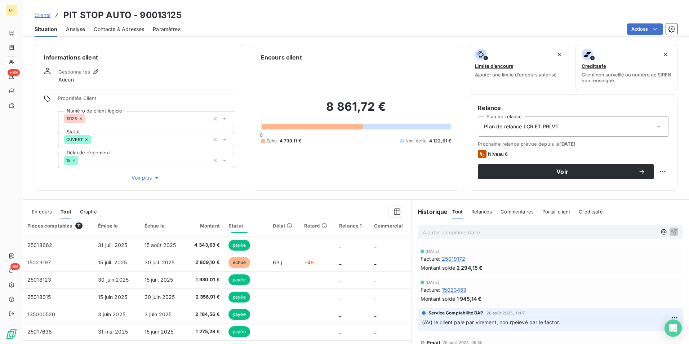
click at [126, 25] on div "Contacts & Adresses" at bounding box center [119, 29] width 50 height 15
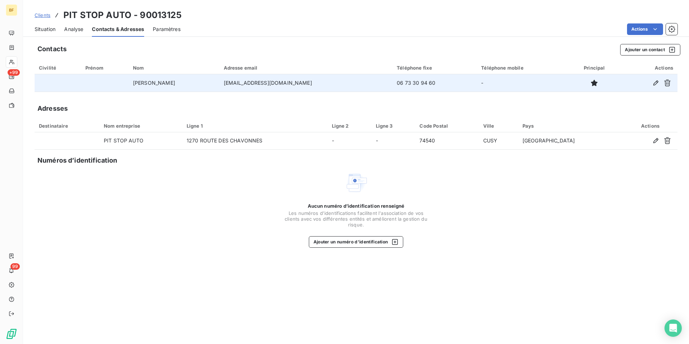
drag, startPoint x: 325, startPoint y: 84, endPoint x: 264, endPoint y: 82, distance: 61.7
click at [264, 82] on tr "[PERSON_NAME] [EMAIL_ADDRESS][DOMAIN_NAME] [PHONE_NUMBER] -" at bounding box center [356, 82] width 643 height 17
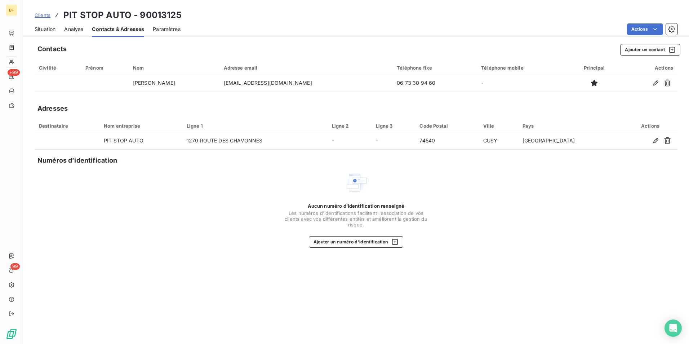
copy tr "[EMAIL_ADDRESS][DOMAIN_NAME]"
click at [46, 29] on span "Situation" at bounding box center [45, 29] width 21 height 7
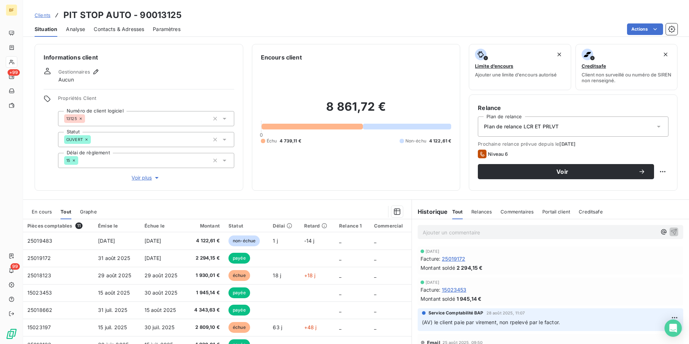
click at [470, 232] on p "Ajouter un commentaire ﻿" at bounding box center [540, 232] width 234 height 9
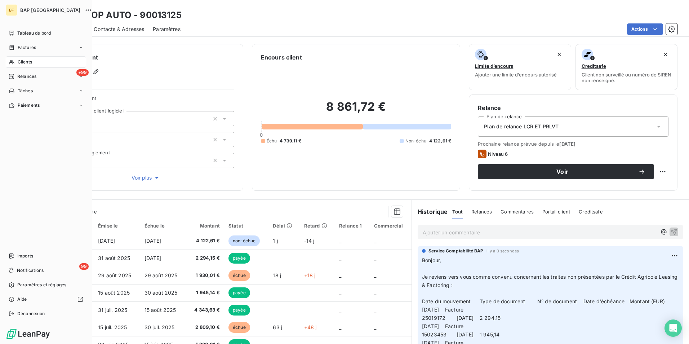
drag, startPoint x: 30, startPoint y: 66, endPoint x: 58, endPoint y: 61, distance: 28.8
click at [30, 65] on div "Clients" at bounding box center [46, 62] width 80 height 12
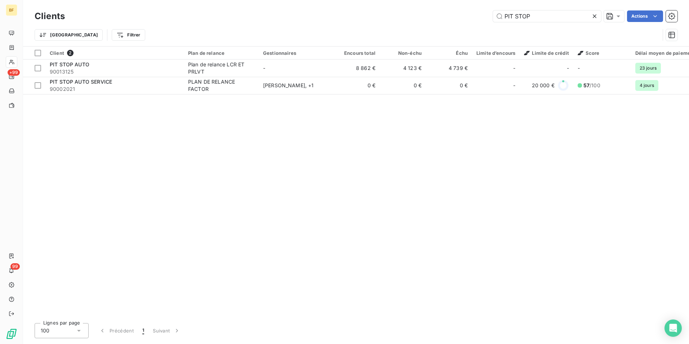
drag, startPoint x: 540, startPoint y: 21, endPoint x: 458, endPoint y: 9, distance: 83.3
click at [458, 9] on div "Clients PIT STOP Actions" at bounding box center [356, 16] width 643 height 15
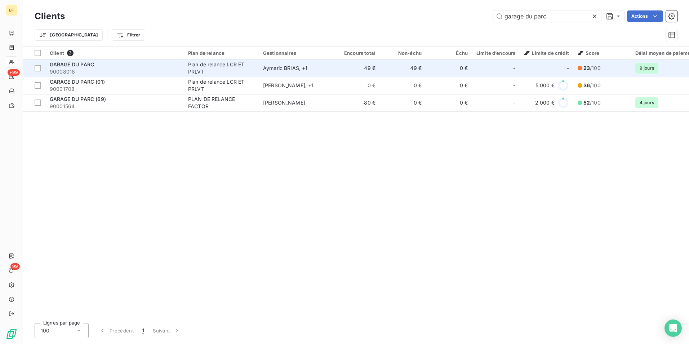
type input "garage du parc"
click at [106, 69] on span "90008018" at bounding box center [115, 71] width 130 height 7
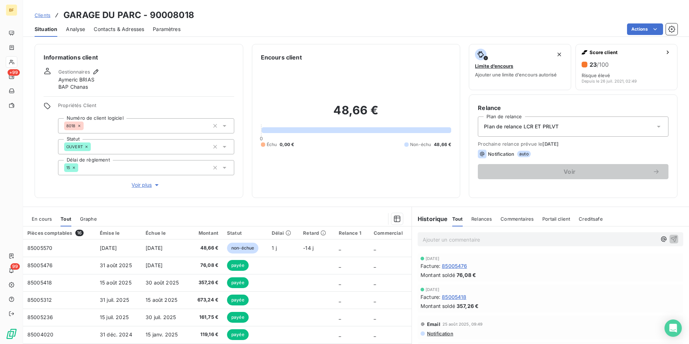
click at [115, 30] on span "Contacts & Adresses" at bounding box center [119, 29] width 50 height 7
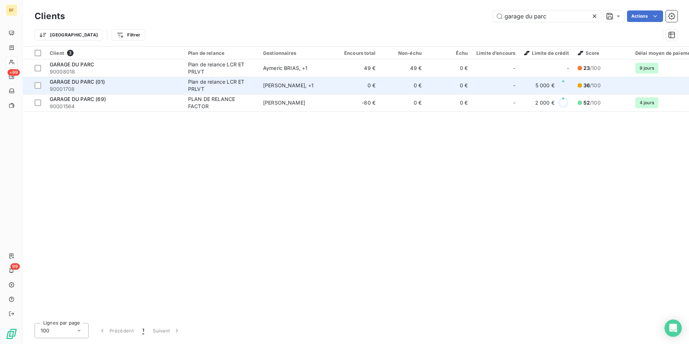
click at [109, 81] on div "GARAGE DU PARC (01)" at bounding box center [115, 81] width 130 height 7
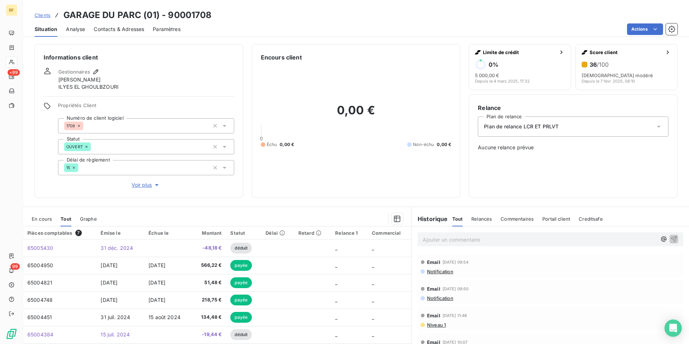
click at [120, 31] on span "Contacts & Adresses" at bounding box center [119, 29] width 50 height 7
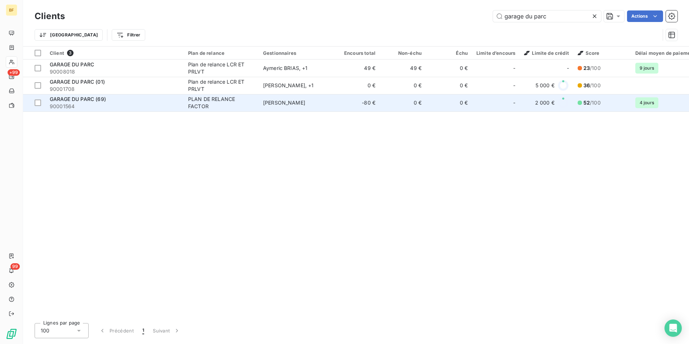
click at [207, 103] on div "PLAN DE RELANCE FACTOR" at bounding box center [221, 103] width 66 height 14
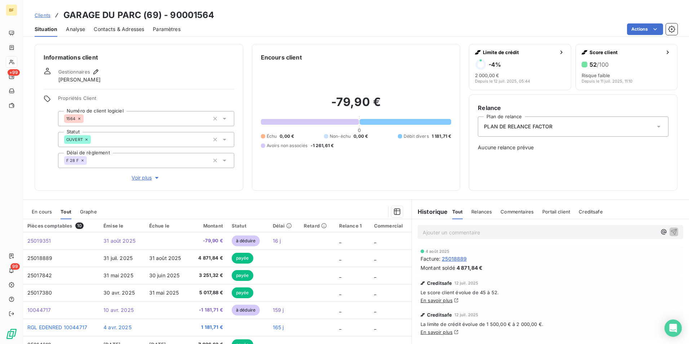
click at [139, 30] on span "Contacts & Adresses" at bounding box center [119, 29] width 50 height 7
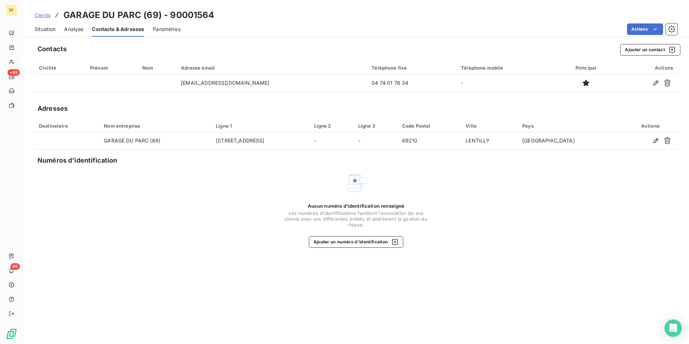
click at [56, 27] on span "Situation" at bounding box center [45, 29] width 21 height 7
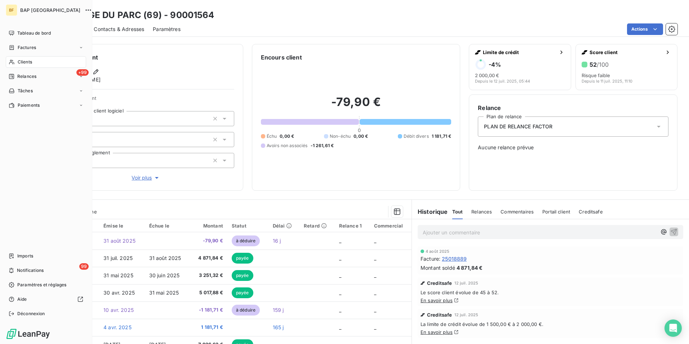
click at [23, 60] on span "Clients" at bounding box center [25, 62] width 14 height 6
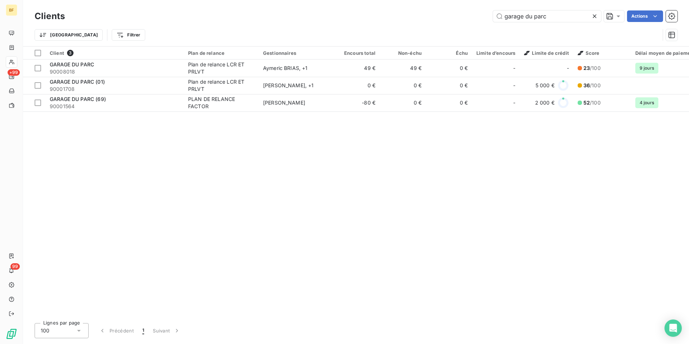
drag, startPoint x: 568, startPoint y: 13, endPoint x: 464, endPoint y: 6, distance: 104.4
click at [464, 6] on div "Clients garage du parc Actions Trier Filtrer" at bounding box center [356, 23] width 666 height 46
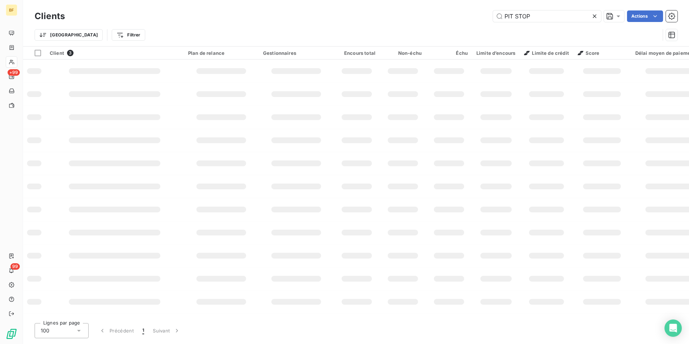
type input "PIT STOP"
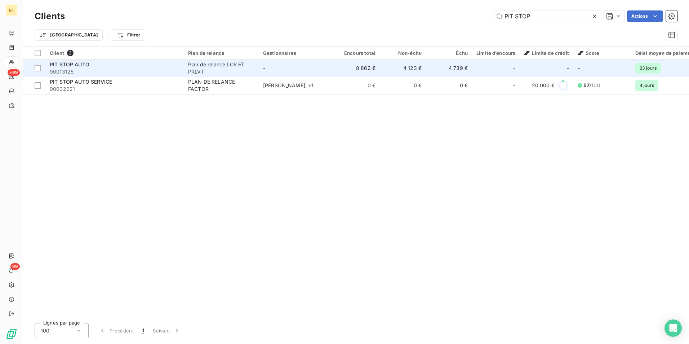
click at [237, 66] on div "Plan de relance LCR ET PRLVT" at bounding box center [221, 68] width 66 height 14
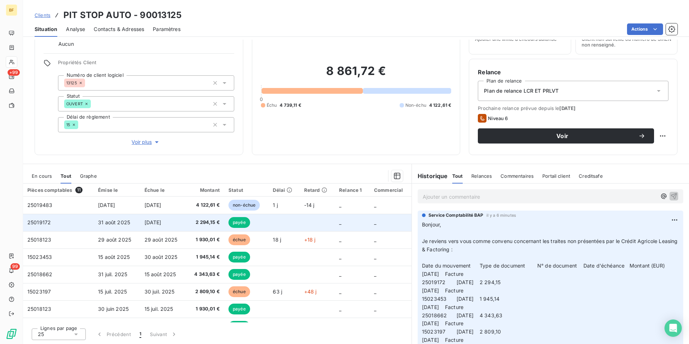
drag, startPoint x: 177, startPoint y: 221, endPoint x: 180, endPoint y: 227, distance: 6.4
click at [177, 221] on td "[DATE]" at bounding box center [163, 222] width 46 height 17
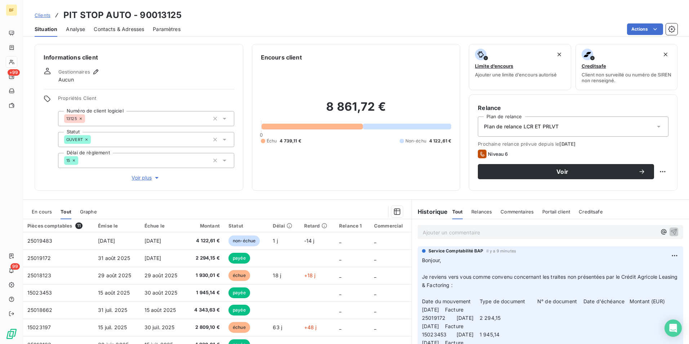
click at [468, 227] on div "Ajouter un commentaire ﻿" at bounding box center [540, 232] width 234 height 10
click at [470, 231] on p "Ajouter un commentaire ﻿" at bounding box center [540, 232] width 234 height 9
click at [480, 233] on span "(AV) le client a payé pare virement" at bounding box center [465, 232] width 84 height 6
click at [521, 233] on p "(AV) le client a payé par virement" at bounding box center [540, 232] width 234 height 8
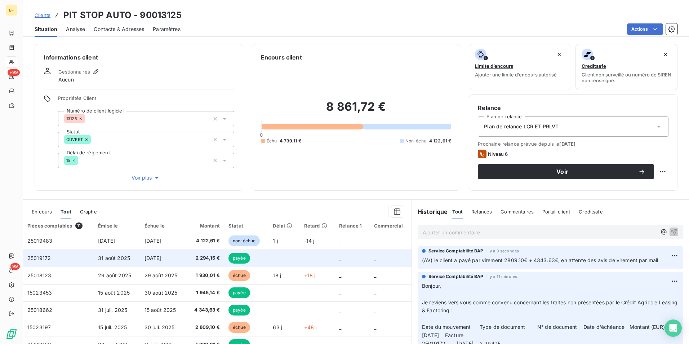
click at [179, 256] on td "[DATE]" at bounding box center [163, 257] width 46 height 17
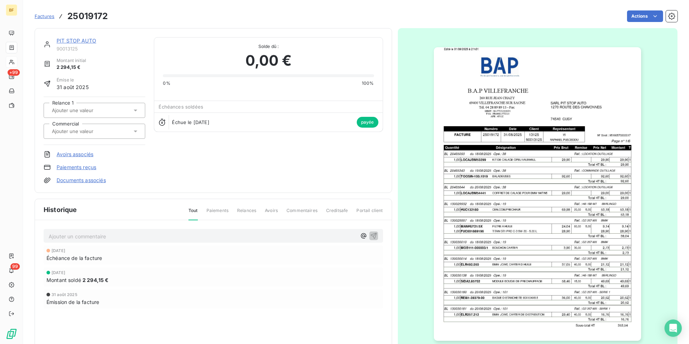
click at [514, 151] on img "button" at bounding box center [537, 193] width 207 height 293
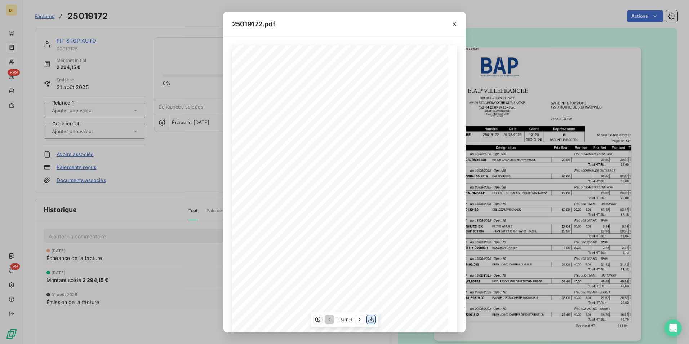
click at [369, 318] on icon "button" at bounding box center [371, 319] width 7 height 7
click at [456, 23] on icon "button" at bounding box center [454, 24] width 7 height 7
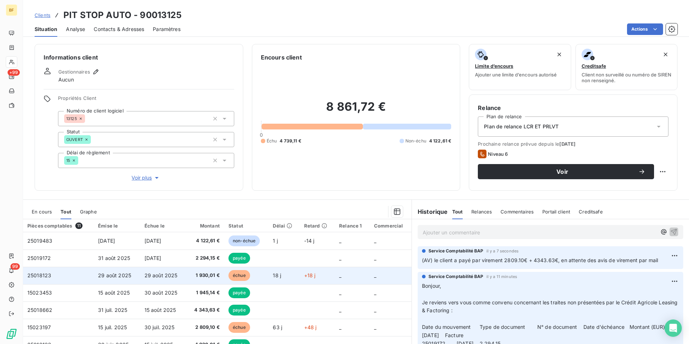
click at [189, 272] on td "1 930,01 €" at bounding box center [205, 275] width 38 height 17
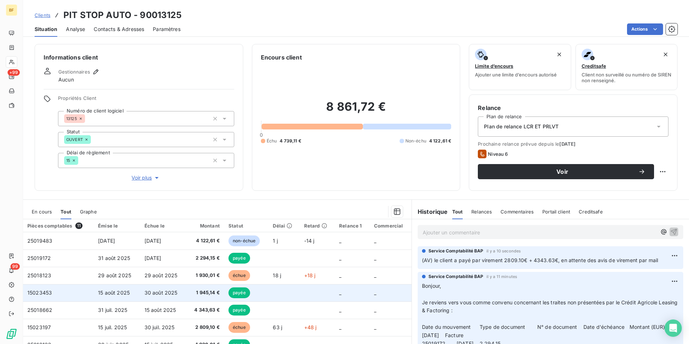
click at [182, 290] on td "30 août 2025" at bounding box center [163, 292] width 46 height 17
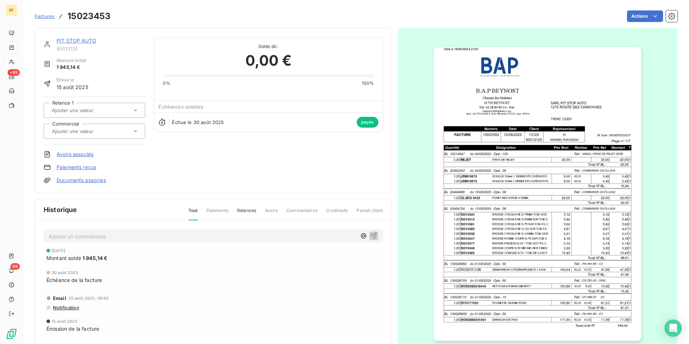
click at [554, 182] on img "button" at bounding box center [537, 193] width 207 height 293
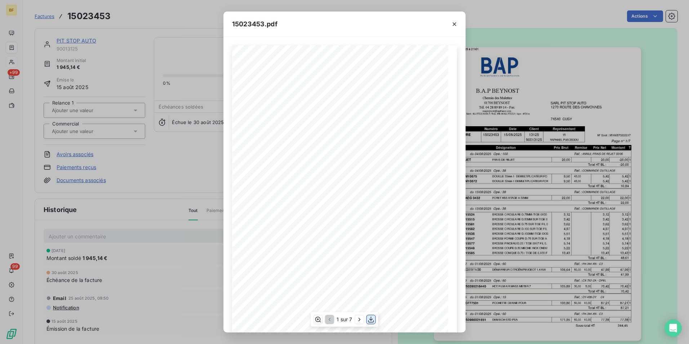
click at [372, 318] on icon "button" at bounding box center [371, 319] width 7 height 7
drag, startPoint x: 277, startPoint y: 5, endPoint x: 242, endPoint y: 1, distance: 35.3
click at [277, 5] on div "15023453.pdf B.A.P BEYNOST SARL PIT STOP AUTO Chemin des Malettes 1270 ROUTE DE…" at bounding box center [344, 172] width 689 height 344
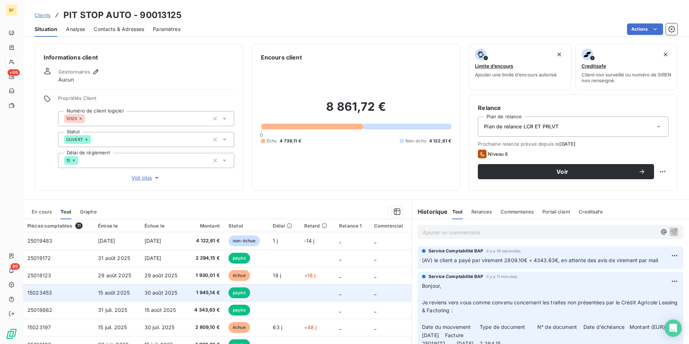
click at [207, 291] on span "1 945,14 €" at bounding box center [205, 292] width 29 height 7
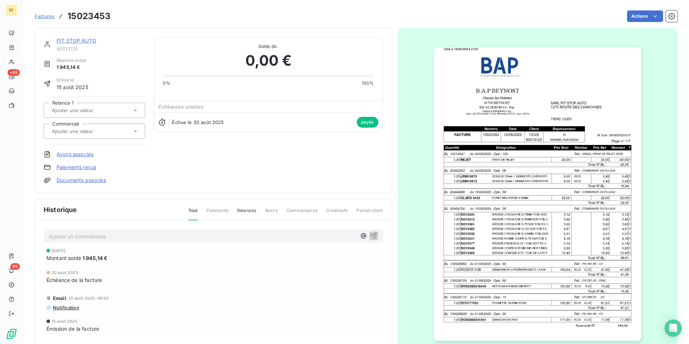
click at [474, 188] on img "button" at bounding box center [537, 193] width 207 height 293
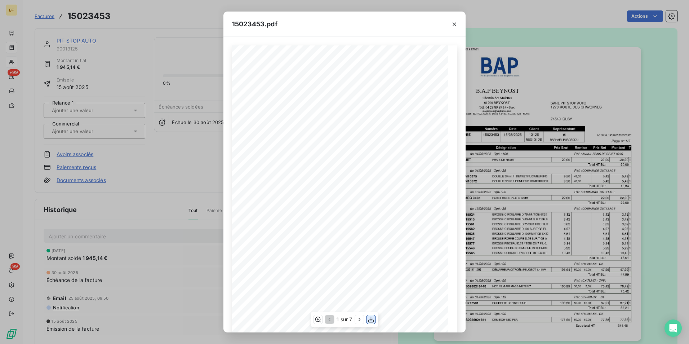
click at [367, 316] on button "button" at bounding box center [371, 319] width 9 height 9
drag, startPoint x: 197, startPoint y: 16, endPoint x: 113, endPoint y: 10, distance: 84.2
click at [197, 16] on div "15023453.pdf B.A.P BEYNOST SARL PIT STOP AUTO Chemin des Malettes 1270 ROUTE DE…" at bounding box center [344, 172] width 689 height 344
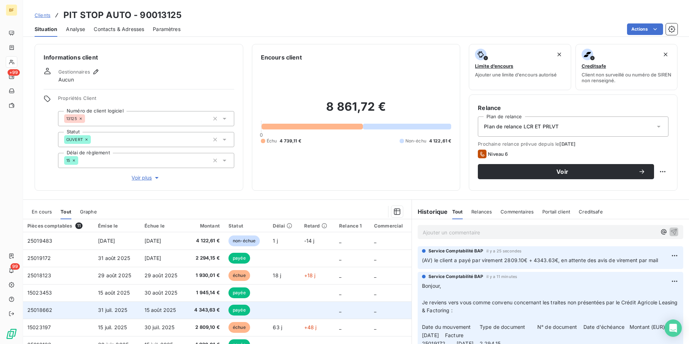
click at [191, 309] on span "4 343,63 €" at bounding box center [205, 309] width 29 height 7
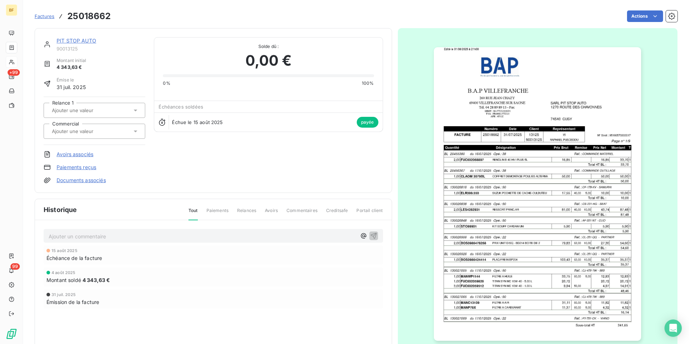
click at [540, 180] on img "button" at bounding box center [537, 193] width 207 height 293
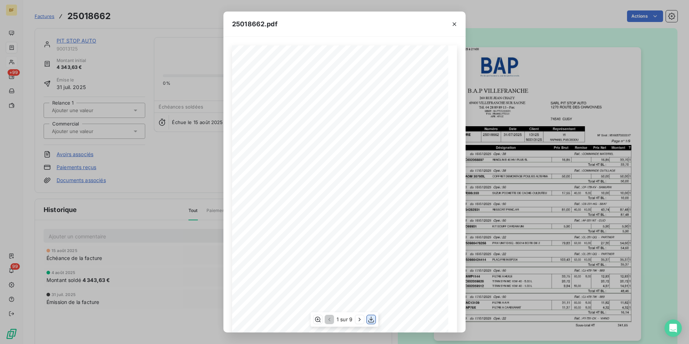
click at [368, 319] on icon "button" at bounding box center [371, 319] width 7 height 7
drag, startPoint x: 153, startPoint y: 14, endPoint x: 61, endPoint y: 0, distance: 92.9
click at [149, 14] on div "25018662.pdf B.A.P VILLEFRANCHE SARL PIT STOP AUTO [STREET_ADDRESS][PERSON_NAME…" at bounding box center [344, 172] width 689 height 344
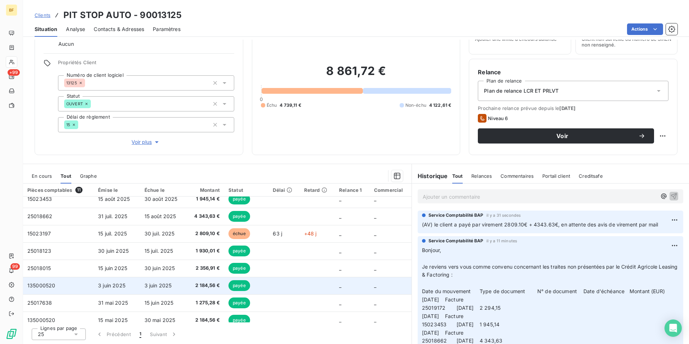
scroll to position [65, 0]
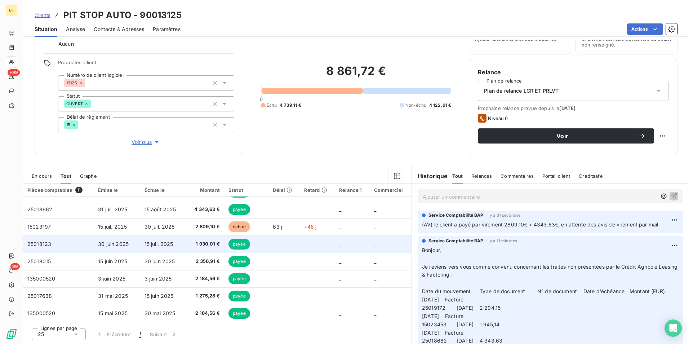
click at [205, 247] on span "1 930,01 €" at bounding box center [205, 243] width 29 height 7
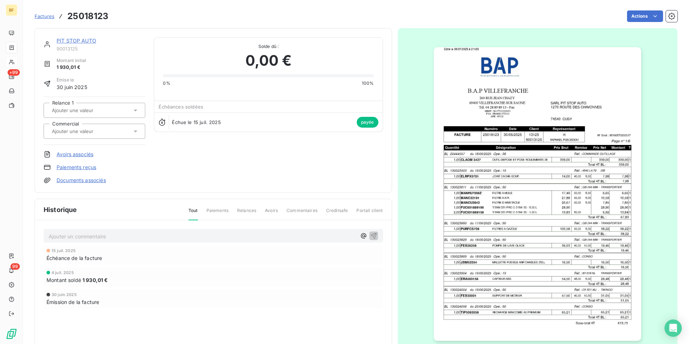
click at [542, 186] on img "button" at bounding box center [537, 193] width 207 height 293
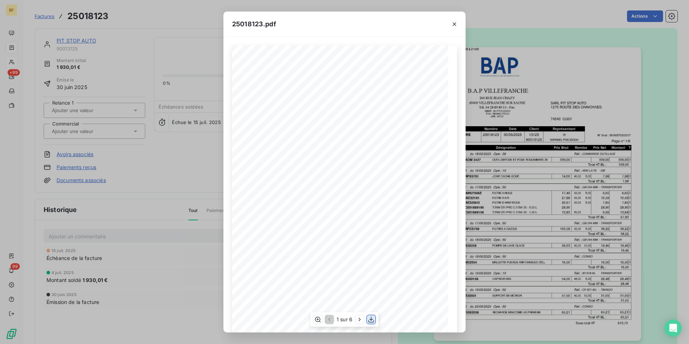
click at [372, 319] on icon "button" at bounding box center [371, 319] width 7 height 7
drag, startPoint x: 209, startPoint y: 22, endPoint x: 73, endPoint y: 5, distance: 137.3
click at [208, 22] on div "25018123.pdf B.A.P VILLEFRANCHE SARL PIT STOP AUTO [STREET_ADDRESS][PERSON_NAME…" at bounding box center [344, 172] width 689 height 344
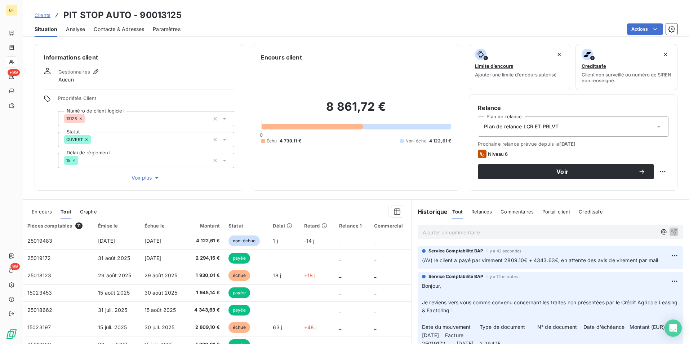
drag, startPoint x: 128, startPoint y: 32, endPoint x: 147, endPoint y: 32, distance: 19.5
click at [129, 32] on span "Contacts & Adresses" at bounding box center [119, 29] width 50 height 7
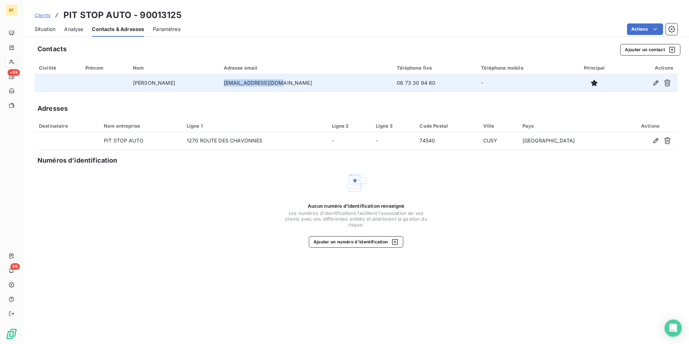
drag, startPoint x: 320, startPoint y: 84, endPoint x: 267, endPoint y: 83, distance: 52.3
click at [267, 83] on td "[EMAIL_ADDRESS][DOMAIN_NAME]" at bounding box center [306, 82] width 173 height 17
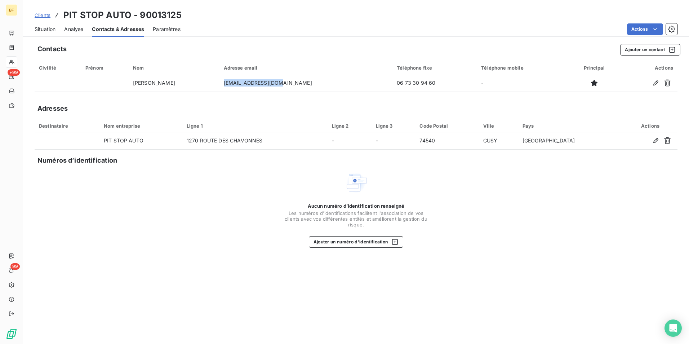
copy td "[EMAIL_ADDRESS][DOMAIN_NAME]"
click at [40, 34] on div "Situation" at bounding box center [45, 29] width 21 height 15
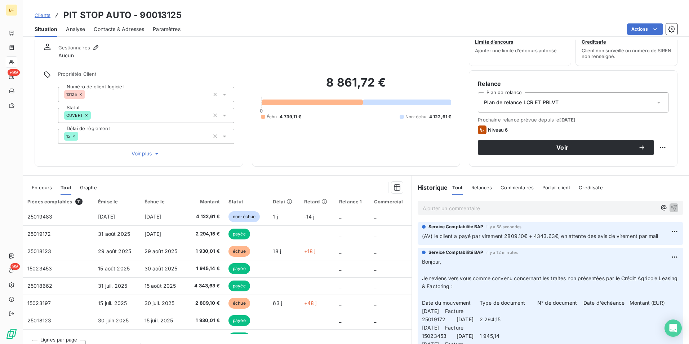
scroll to position [36, 0]
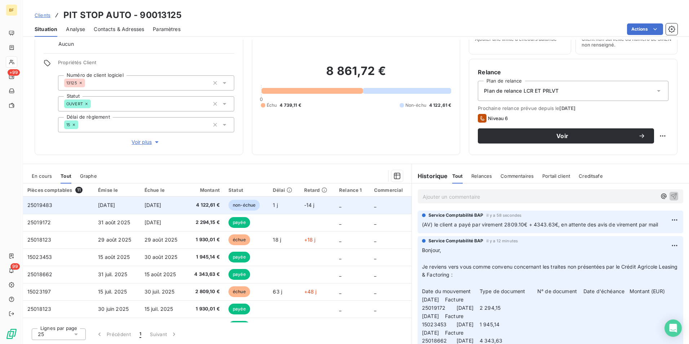
drag, startPoint x: 115, startPoint y: 164, endPoint x: 140, endPoint y: 209, distance: 50.8
click at [115, 164] on section "En cours Tout Graphe Pièces comptables 11 Émise le Échue le Montant Statut Déla…" at bounding box center [217, 254] width 389 height 180
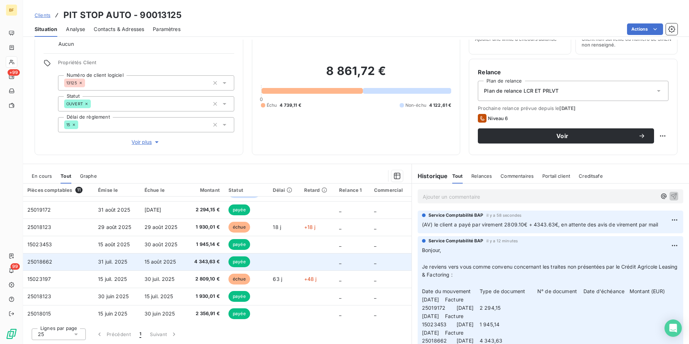
scroll to position [0, 0]
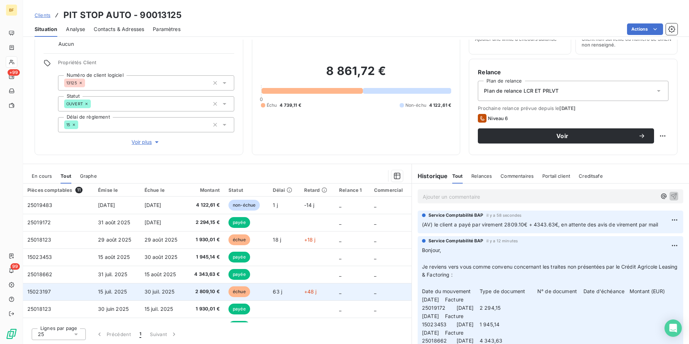
click at [135, 295] on td "15 juil. 2025" at bounding box center [117, 291] width 46 height 17
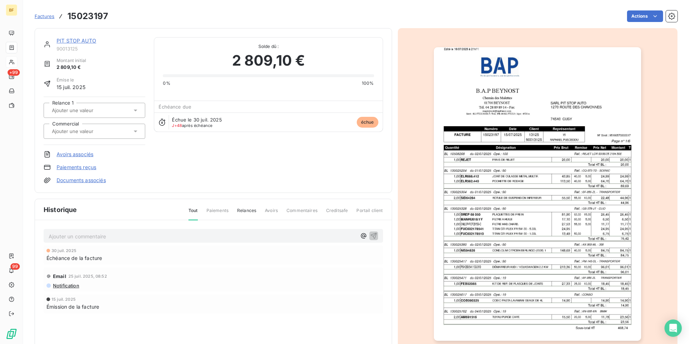
click at [607, 190] on img "button" at bounding box center [537, 193] width 207 height 293
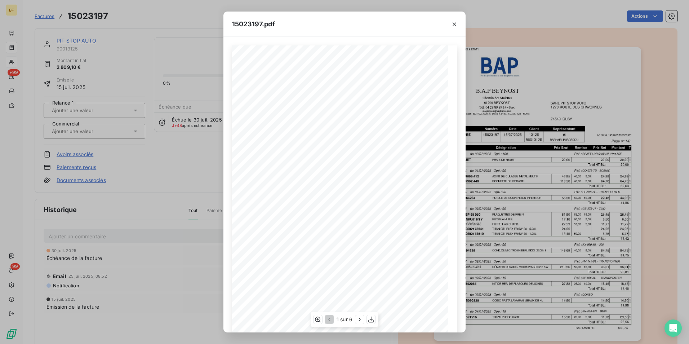
scroll to position [27, 0]
click at [369, 323] on button "button" at bounding box center [371, 319] width 9 height 9
drag, startPoint x: 160, startPoint y: 18, endPoint x: 33, endPoint y: 32, distance: 127.6
click at [159, 18] on div "15023197.pdf B.A.P BEYNOST SARL PIT STOP AUTO Chemin des Malettes 1270 ROUTE DE…" at bounding box center [344, 172] width 689 height 344
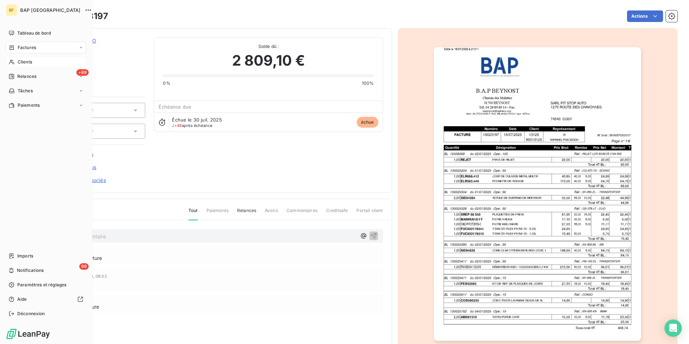
click at [21, 61] on span "Clients" at bounding box center [25, 62] width 14 height 6
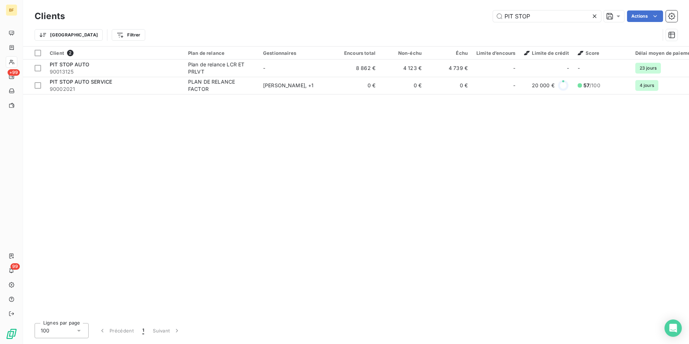
drag, startPoint x: 535, startPoint y: 14, endPoint x: 483, endPoint y: 15, distance: 52.3
click at [483, 15] on div "PIT STOP Actions" at bounding box center [376, 16] width 604 height 12
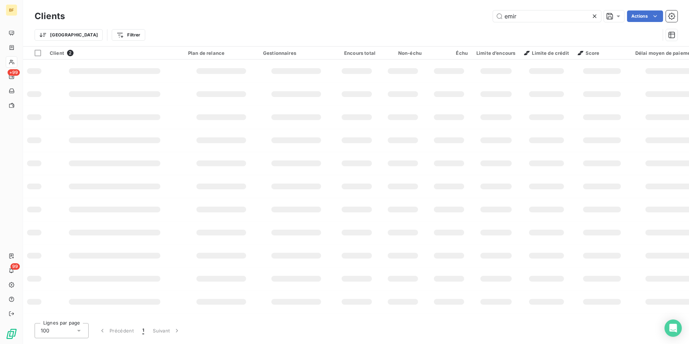
type input "emir"
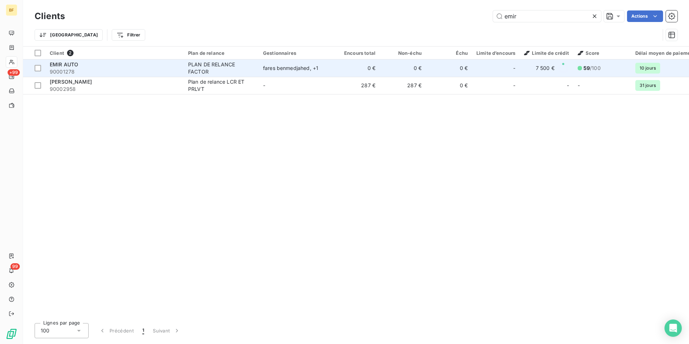
click at [169, 72] on span "90001278" at bounding box center [115, 71] width 130 height 7
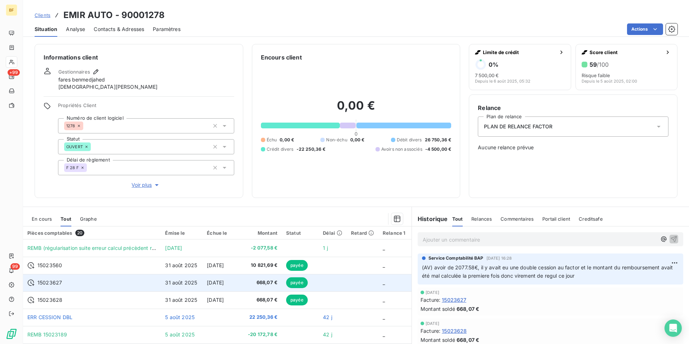
scroll to position [36, 0]
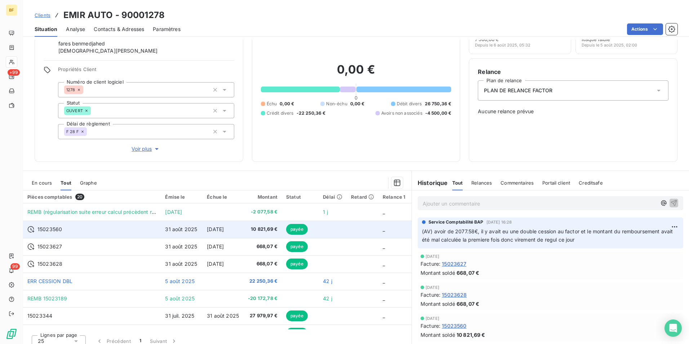
click at [165, 230] on span "31 août 2025" at bounding box center [181, 229] width 32 height 6
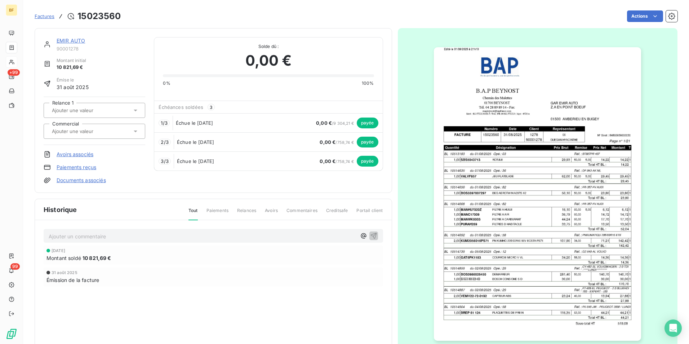
click at [506, 211] on img "button" at bounding box center [537, 193] width 207 height 293
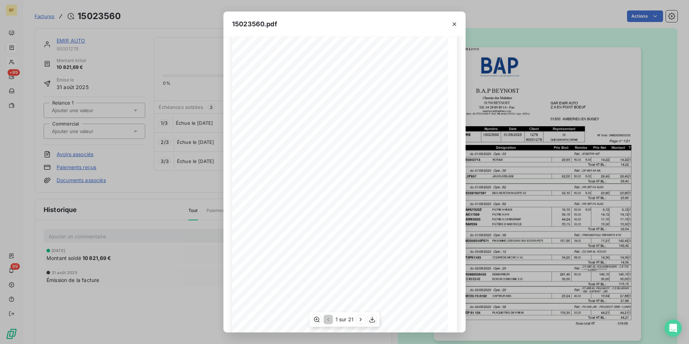
scroll to position [27, 0]
click at [357, 318] on icon "button" at bounding box center [360, 319] width 7 height 7
click at [357, 318] on button "button" at bounding box center [361, 319] width 9 height 9
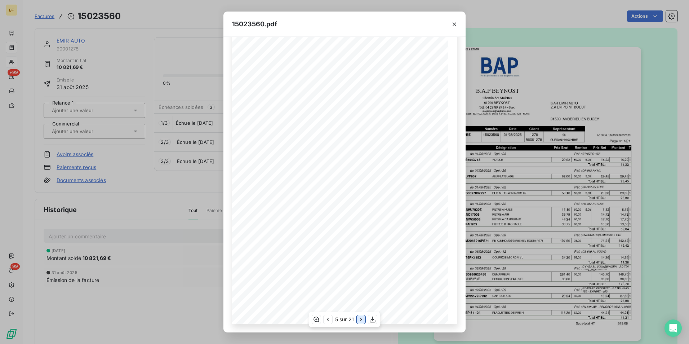
click at [357, 318] on button "button" at bounding box center [361, 319] width 9 height 9
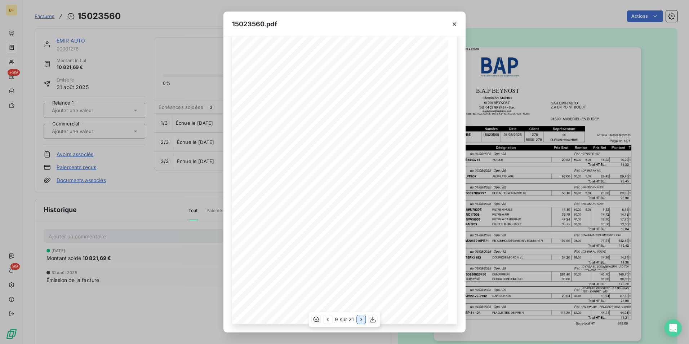
click at [357, 318] on div "9 sur 21" at bounding box center [344, 319] width 71 height 14
click at [357, 318] on div "10 sur 21" at bounding box center [344, 319] width 73 height 14
drag, startPoint x: 357, startPoint y: 318, endPoint x: 361, endPoint y: 320, distance: 4.2
click at [361, 320] on icon "button" at bounding box center [362, 319] width 7 height 7
click at [361, 320] on icon "button" at bounding box center [361, 319] width 7 height 7
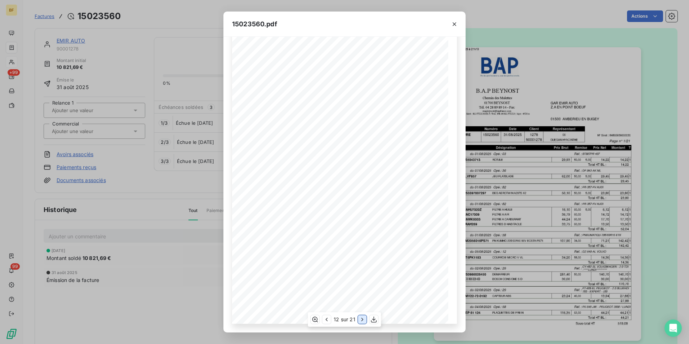
click at [361, 320] on icon "button" at bounding box center [362, 319] width 7 height 7
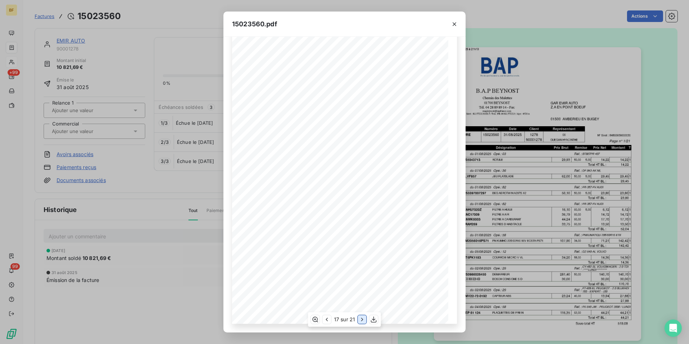
click at [361, 320] on icon "button" at bounding box center [362, 319] width 7 height 7
drag, startPoint x: 452, startPoint y: 25, endPoint x: 121, endPoint y: 17, distance: 331.4
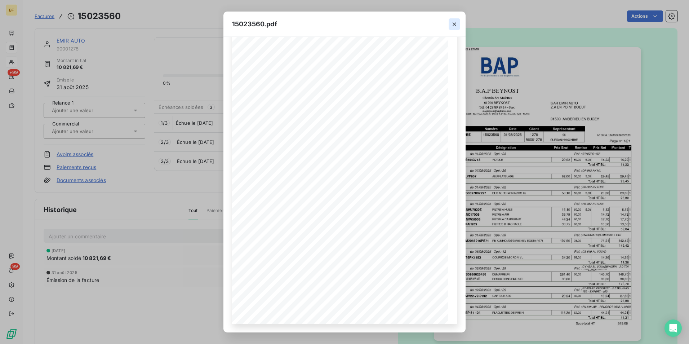
click at [452, 25] on icon "button" at bounding box center [454, 24] width 7 height 7
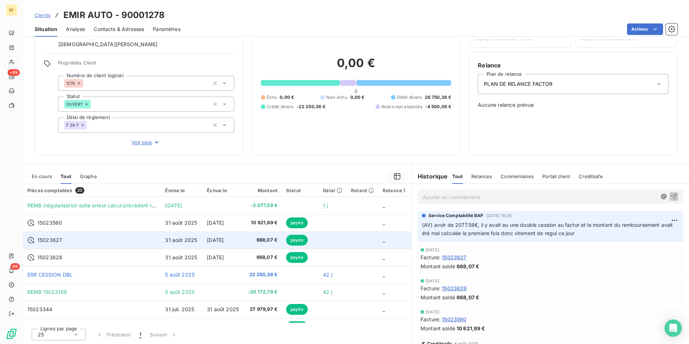
scroll to position [43, 0]
click at [220, 239] on span "[DATE]" at bounding box center [215, 239] width 17 height 6
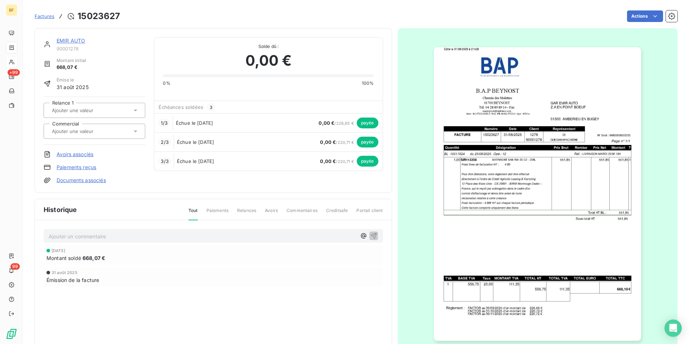
click at [503, 193] on img "button" at bounding box center [537, 193] width 207 height 293
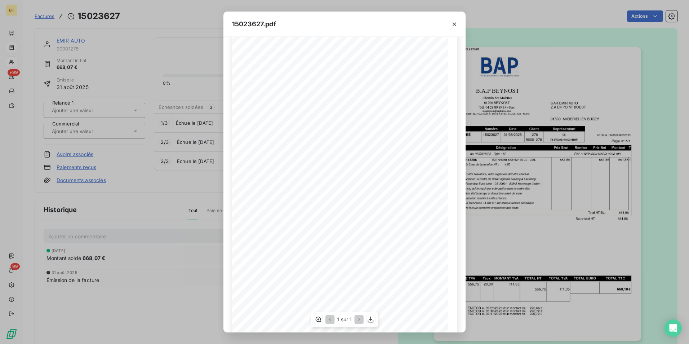
scroll to position [27, 0]
click at [456, 25] on icon "button" at bounding box center [454, 24] width 7 height 7
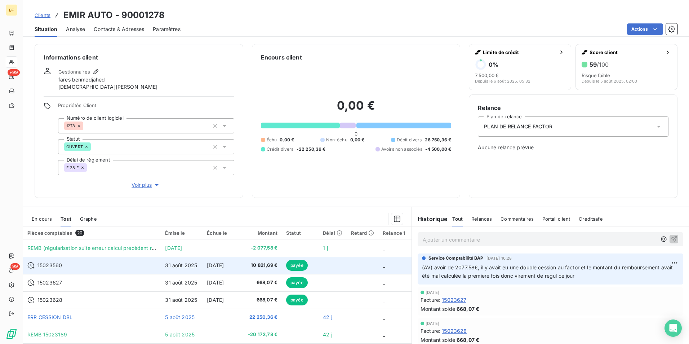
click at [224, 262] on span "[DATE]" at bounding box center [215, 265] width 17 height 6
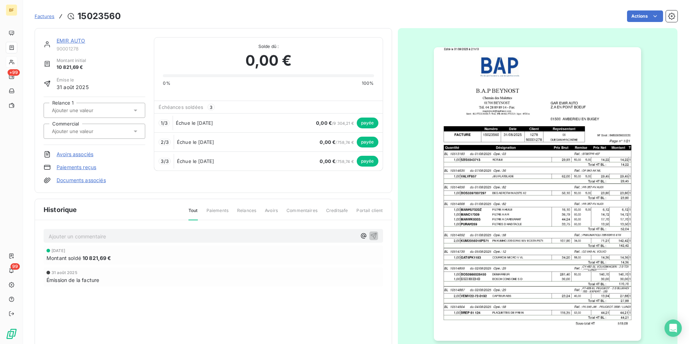
click at [536, 211] on img "button" at bounding box center [537, 193] width 207 height 293
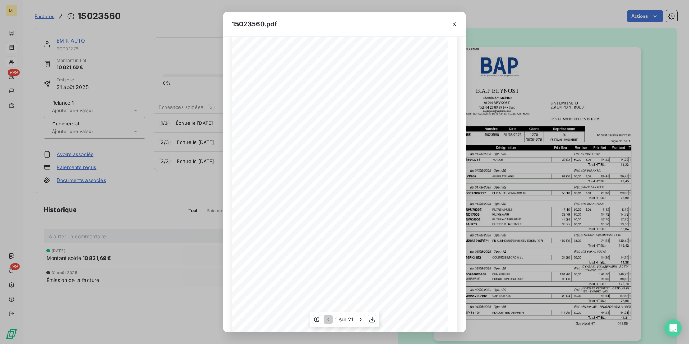
scroll to position [27, 0]
click at [361, 318] on icon "button" at bounding box center [360, 319] width 7 height 7
click at [361, 318] on icon "button" at bounding box center [362, 319] width 2 height 3
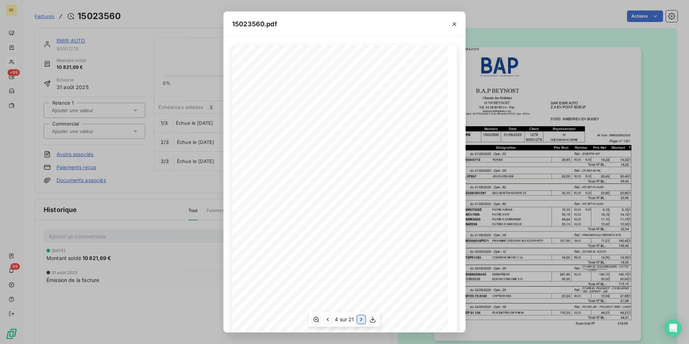
click at [361, 318] on icon "button" at bounding box center [362, 319] width 2 height 3
click at [361, 318] on icon "button" at bounding box center [361, 319] width 2 height 3
click at [361, 318] on icon "button" at bounding box center [361, 319] width 7 height 7
click at [361, 318] on icon "button" at bounding box center [362, 319] width 2 height 3
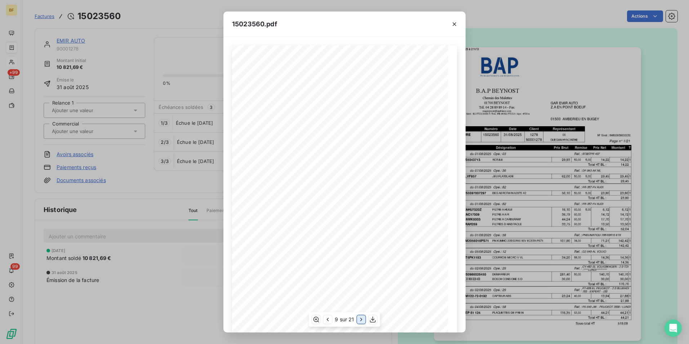
click at [361, 318] on icon "button" at bounding box center [362, 319] width 2 height 3
click at [361, 318] on icon "button" at bounding box center [361, 319] width 7 height 7
click at [361, 318] on icon "button" at bounding box center [362, 319] width 7 height 7
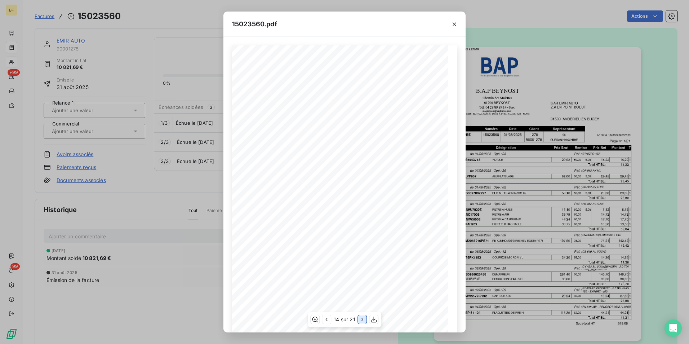
click at [361, 318] on icon "button" at bounding box center [362, 319] width 7 height 7
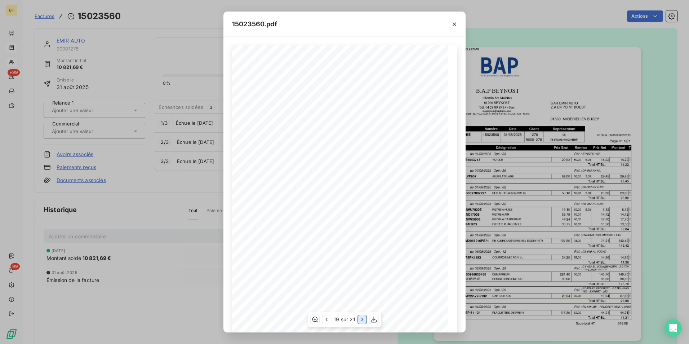
click at [361, 318] on icon "button" at bounding box center [362, 319] width 7 height 7
drag, startPoint x: 455, startPoint y: 28, endPoint x: 49, endPoint y: 14, distance: 406.5
click at [455, 28] on button "button" at bounding box center [455, 24] width 12 height 12
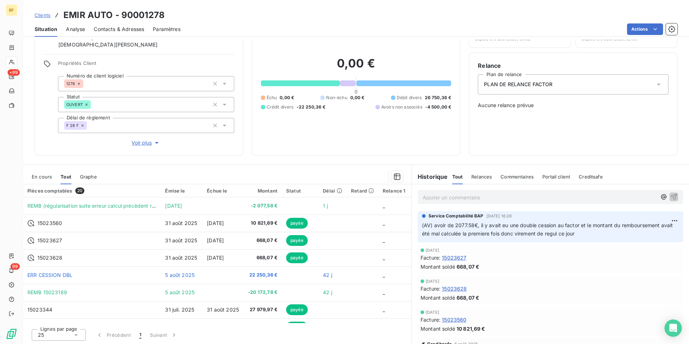
scroll to position [43, 0]
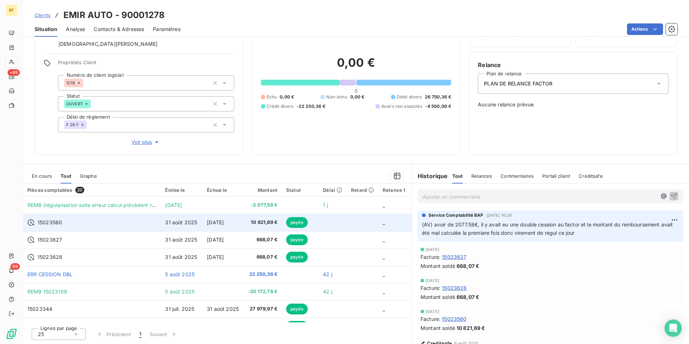
click at [250, 219] on td "10 821,69 €" at bounding box center [263, 222] width 38 height 17
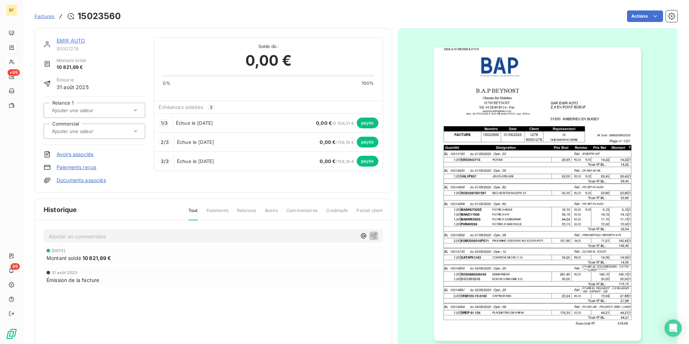
click at [522, 226] on img "button" at bounding box center [537, 193] width 207 height 293
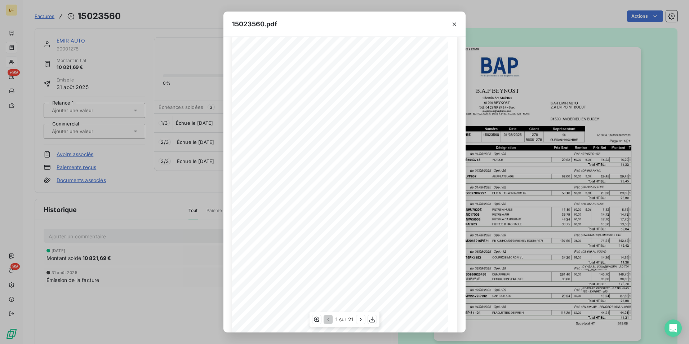
scroll to position [27, 0]
click at [364, 316] on icon "button" at bounding box center [360, 319] width 7 height 7
click at [364, 316] on icon "button" at bounding box center [361, 319] width 7 height 7
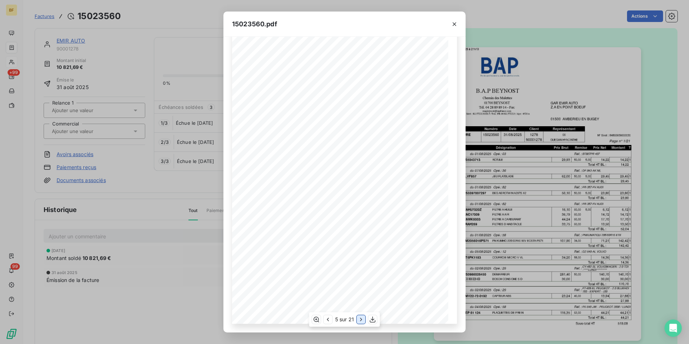
click at [364, 316] on icon "button" at bounding box center [361, 319] width 7 height 7
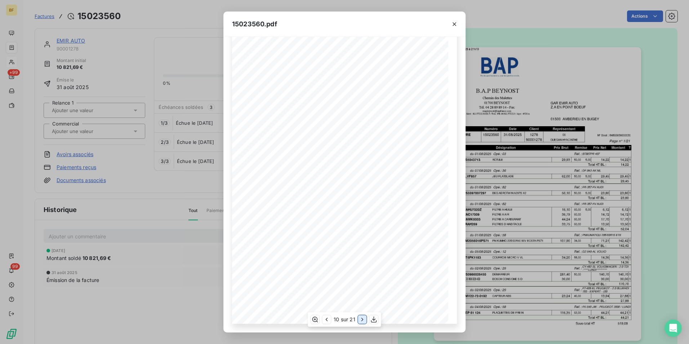
click at [364, 316] on icon "button" at bounding box center [362, 319] width 7 height 7
click at [364, 316] on icon "button" at bounding box center [361, 319] width 7 height 7
click at [364, 316] on icon "button" at bounding box center [362, 319] width 7 height 7
click at [362, 317] on icon "button" at bounding box center [362, 319] width 7 height 7
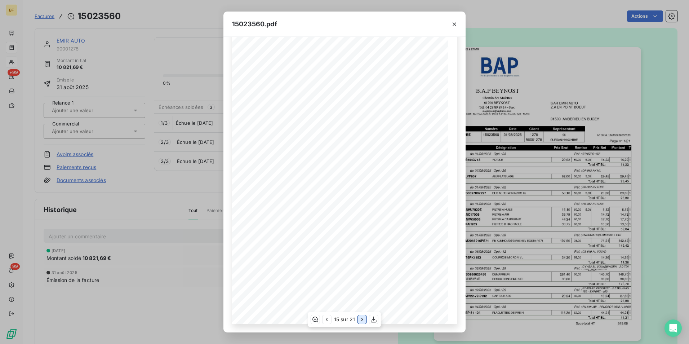
click at [362, 321] on icon "button" at bounding box center [362, 319] width 7 height 7
click at [362, 320] on icon "button" at bounding box center [363, 319] width 2 height 3
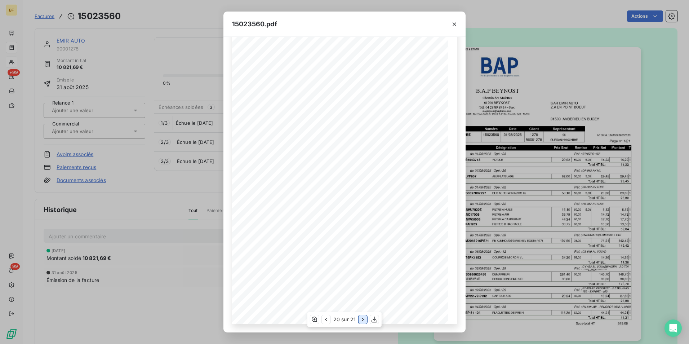
click at [362, 320] on icon "button" at bounding box center [362, 319] width 7 height 7
drag, startPoint x: 455, startPoint y: 25, endPoint x: 154, endPoint y: 61, distance: 302.9
click at [455, 25] on icon "button" at bounding box center [454, 24] width 7 height 7
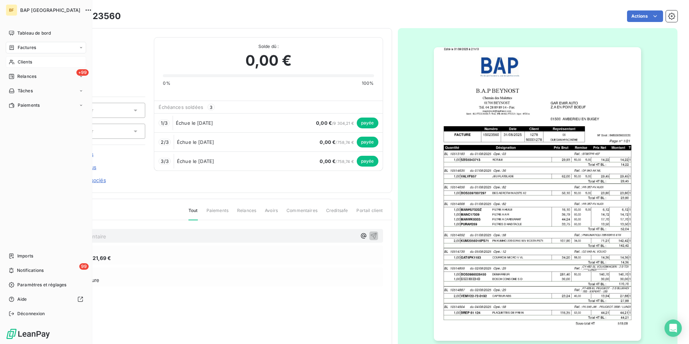
click at [10, 59] on div "Clients" at bounding box center [46, 62] width 80 height 12
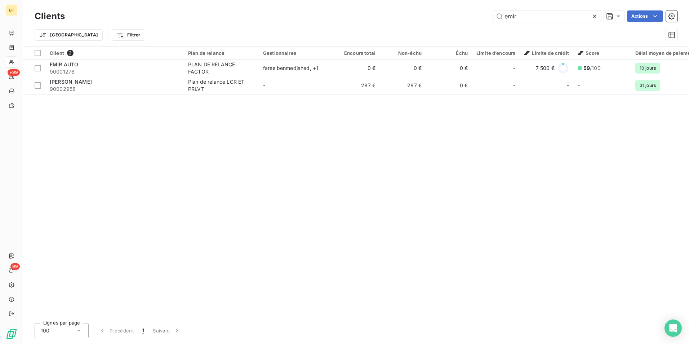
drag, startPoint x: 525, startPoint y: 14, endPoint x: 482, endPoint y: 17, distance: 43.0
click at [482, 17] on div "emir Actions" at bounding box center [376, 16] width 604 height 12
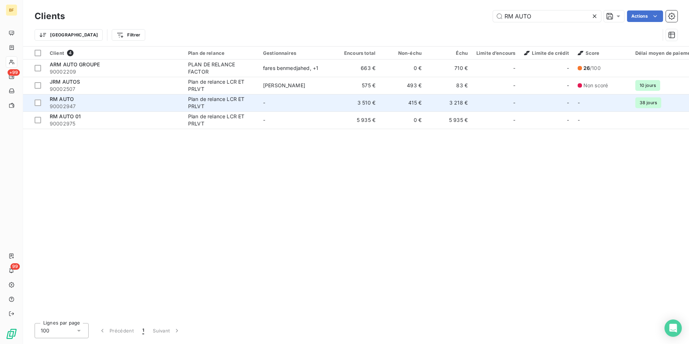
type input "RM AUTO"
click at [82, 103] on span "90002947" at bounding box center [115, 106] width 130 height 7
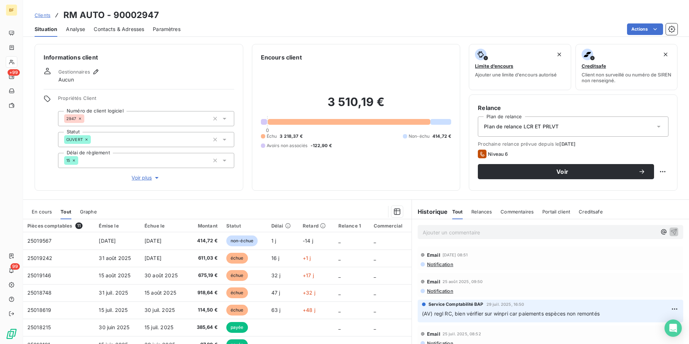
click at [128, 34] on div "Contacts & Adresses" at bounding box center [119, 29] width 50 height 15
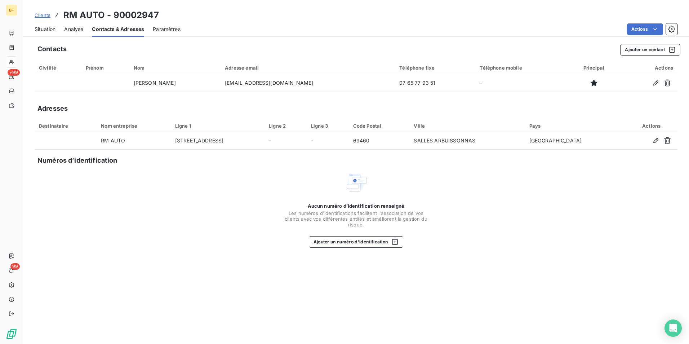
click at [50, 25] on div "Situation" at bounding box center [45, 29] width 21 height 15
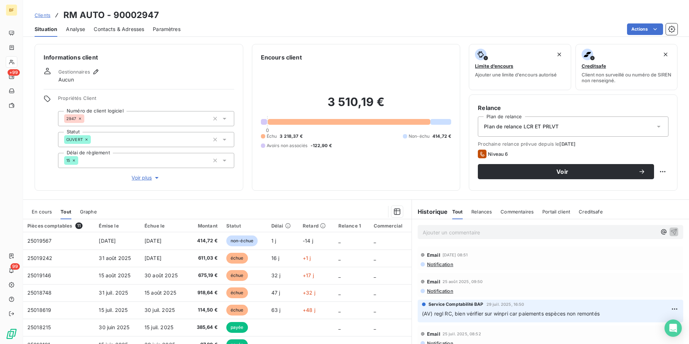
click at [329, 173] on div "3 510,19 € 0 Échu 3 218,37 € Non-échu 414,72 € Avoirs non associés -122,90 €" at bounding box center [356, 122] width 191 height 120
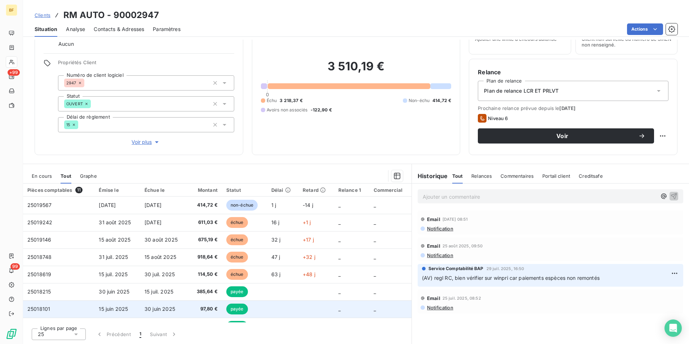
scroll to position [35, 0]
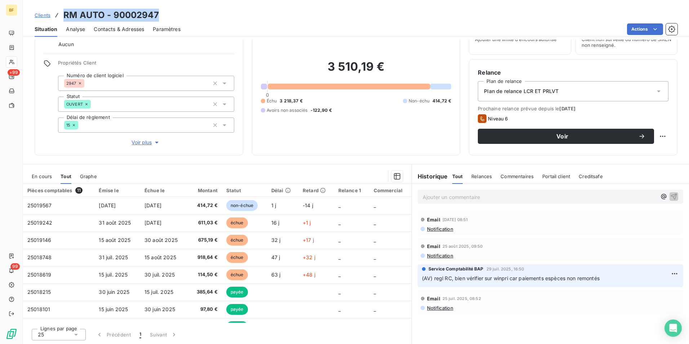
drag, startPoint x: 168, startPoint y: 17, endPoint x: 65, endPoint y: 17, distance: 102.7
click at [65, 17] on div "Clients RM AUTO - 90002947" at bounding box center [356, 15] width 666 height 13
copy h3 "RM AUTO - 90002947"
click at [92, 148] on div "Informations client Gestionnaires Aucun Propriétés Client Numéro de client logi…" at bounding box center [139, 82] width 209 height 147
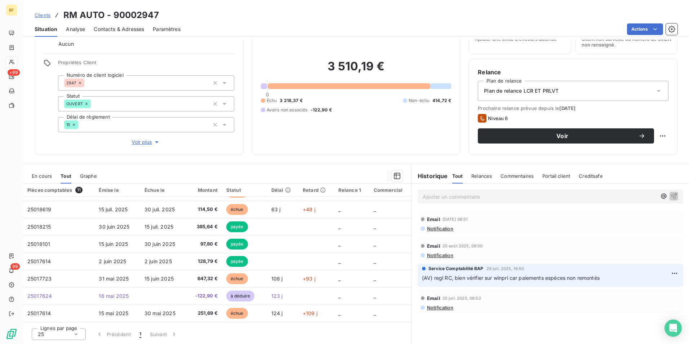
scroll to position [65, 0]
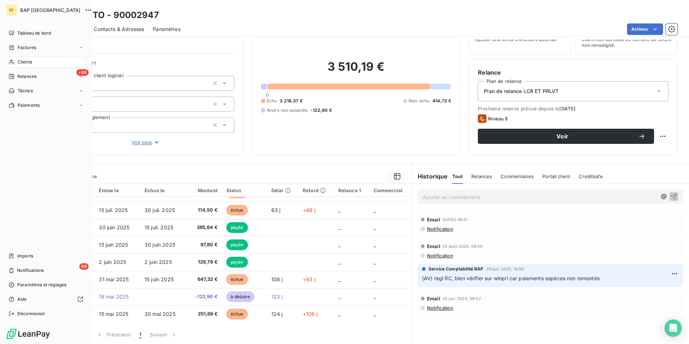
drag, startPoint x: 19, startPoint y: 58, endPoint x: 46, endPoint y: 55, distance: 26.6
click at [19, 64] on span "Clients" at bounding box center [25, 62] width 14 height 6
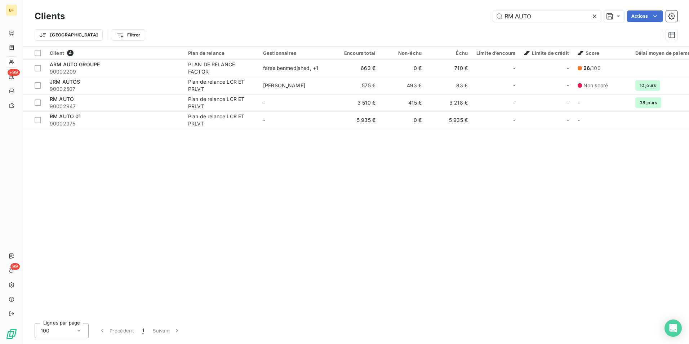
drag, startPoint x: 554, startPoint y: 15, endPoint x: 457, endPoint y: 6, distance: 97.7
click at [458, 6] on div "Clients RM AUTO Actions Trier Filtrer" at bounding box center [356, 23] width 666 height 46
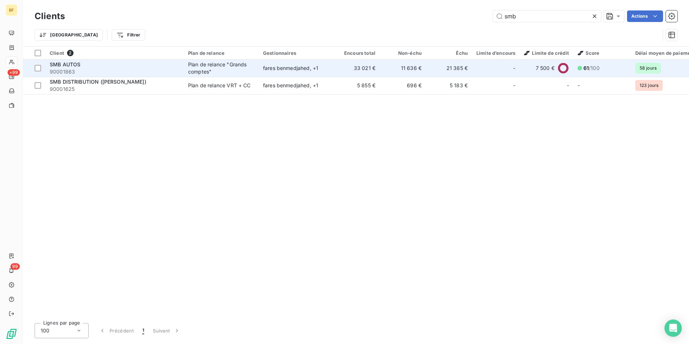
type input "smb"
click at [148, 67] on div "SMB AUTOS" at bounding box center [115, 64] width 130 height 7
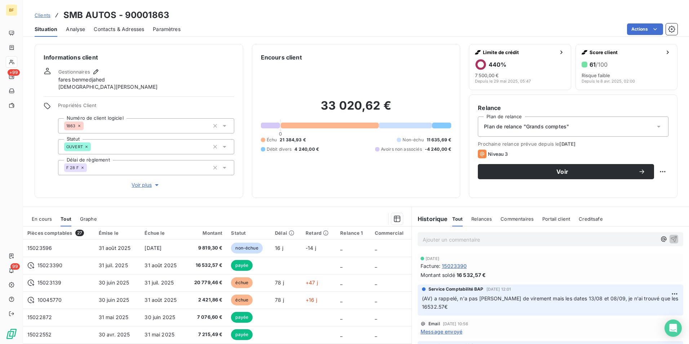
click at [513, 239] on p "Ajouter un commentaire ﻿" at bounding box center [540, 239] width 234 height 9
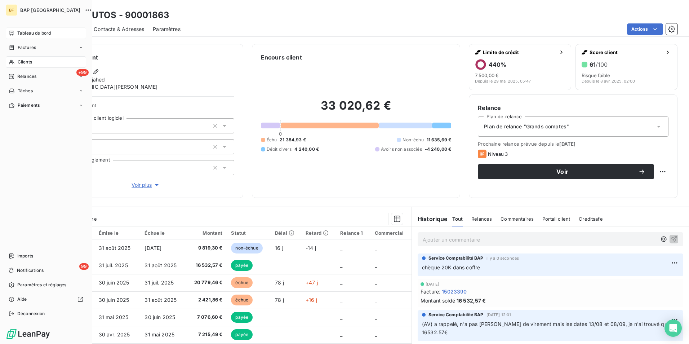
click at [17, 34] on span "Tableau de bord" at bounding box center [34, 33] width 34 height 6
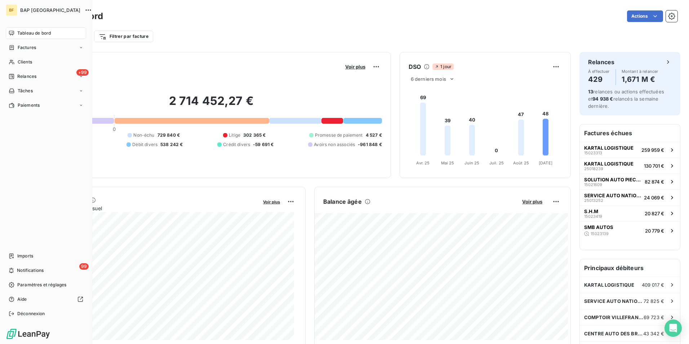
click at [21, 59] on span "Clients" at bounding box center [25, 62] width 14 height 6
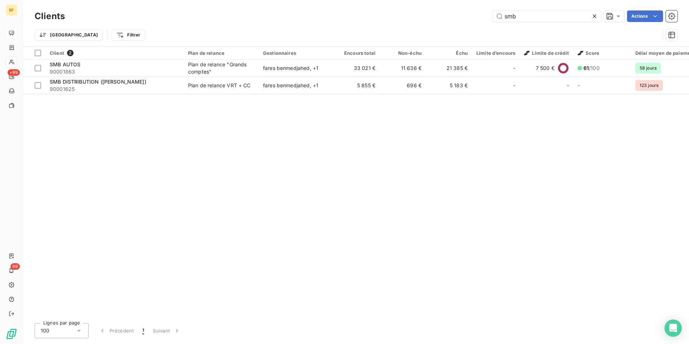
click at [472, 20] on div "smb Actions" at bounding box center [376, 16] width 604 height 12
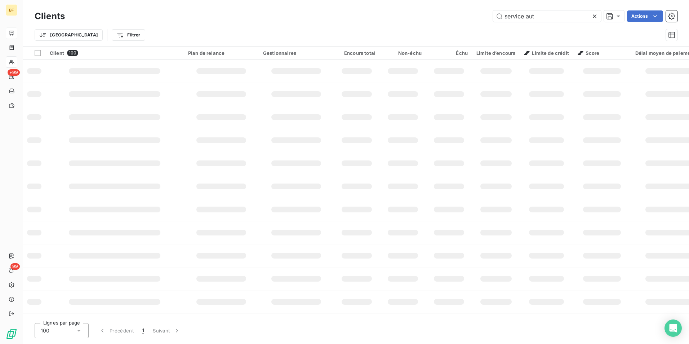
type input "service auto"
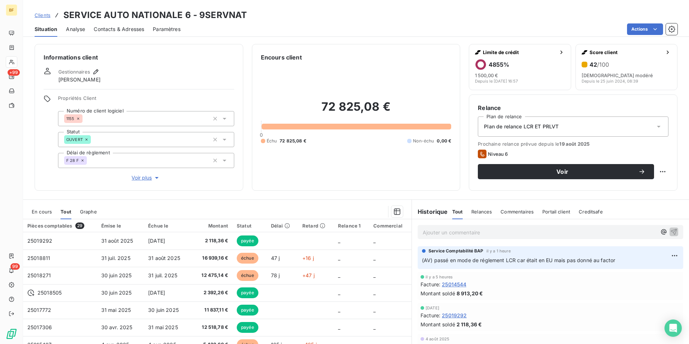
click at [122, 31] on span "Contacts & Adresses" at bounding box center [119, 29] width 50 height 7
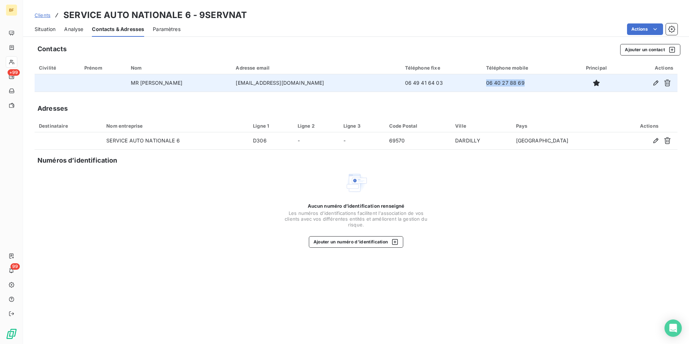
drag, startPoint x: 495, startPoint y: 86, endPoint x: 456, endPoint y: 81, distance: 39.6
click at [482, 81] on td "06 40 27 88 69" at bounding box center [526, 82] width 89 height 17
copy td "06 40 27 88 69"
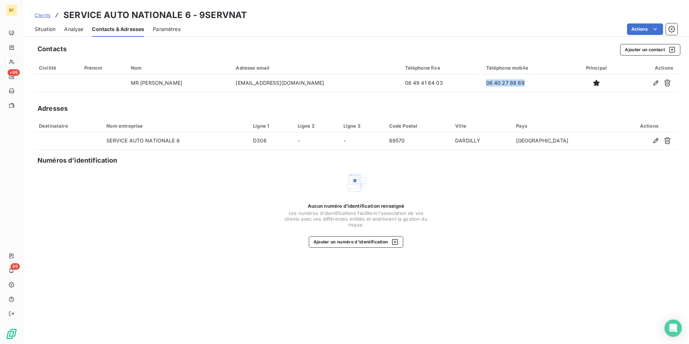
click at [41, 31] on span "Situation" at bounding box center [45, 29] width 21 height 7
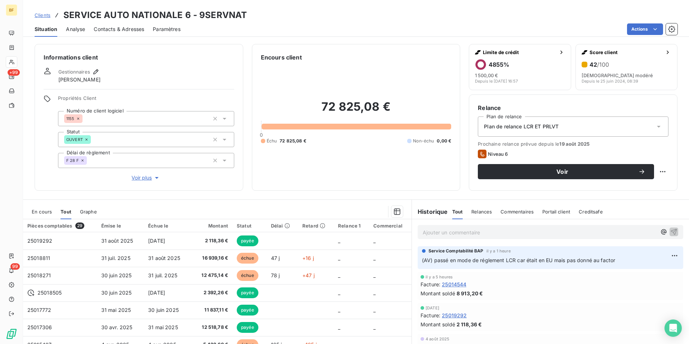
click at [122, 31] on span "Contacts & Adresses" at bounding box center [119, 29] width 50 height 7
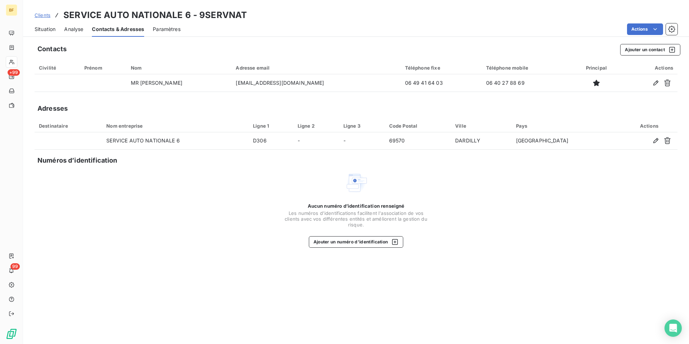
click at [44, 32] on span "Situation" at bounding box center [45, 29] width 21 height 7
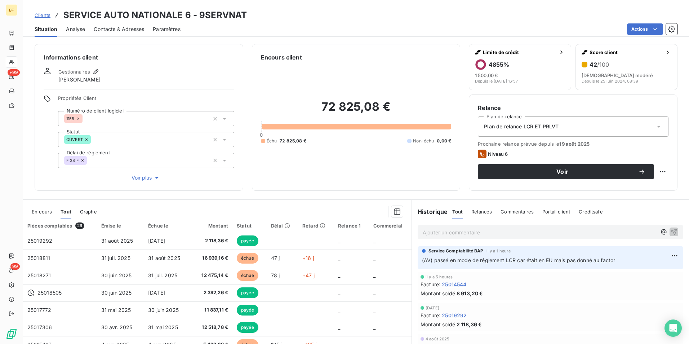
click at [454, 227] on div "Ajouter un commentaire ﻿" at bounding box center [540, 232] width 234 height 10
click at [456, 230] on p "Ajouter un commentaire ﻿" at bounding box center [540, 232] width 234 height 9
click at [541, 229] on p "(AV) paiement la semaine pro 16 939.16€" at bounding box center [540, 232] width 234 height 8
click at [547, 233] on p "(AV) paiement la semaine pro 16 939.16€, il a dit "" at bounding box center [540, 232] width 234 height 8
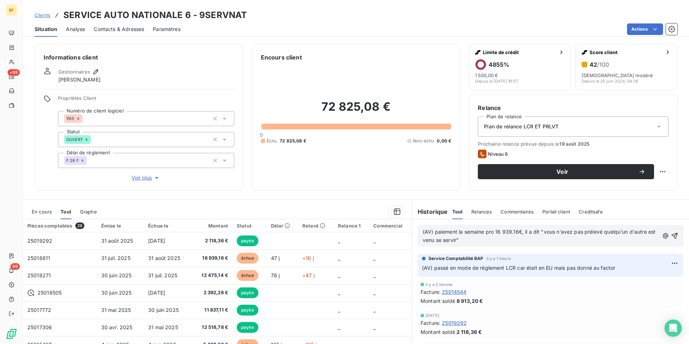
click at [503, 238] on p "(AV) paiement la semaine pro 16 939.16€, il a dit "vous n'avez pas prélevé quel…" at bounding box center [541, 236] width 236 height 17
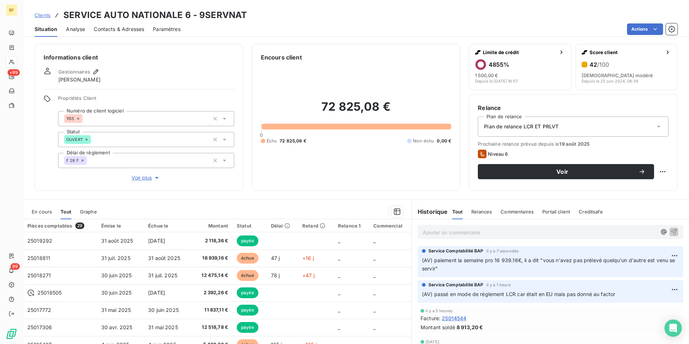
click at [370, 180] on div "72 825,08 € 0 Échu 72 825,08 € Non-échu 0,00 €" at bounding box center [356, 122] width 191 height 120
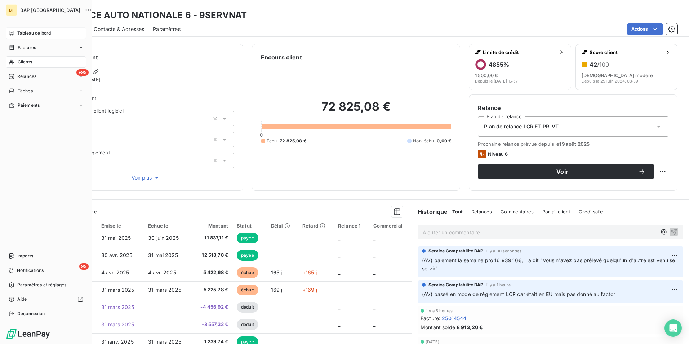
click at [13, 28] on div "Tableau de bord" at bounding box center [46, 33] width 80 height 12
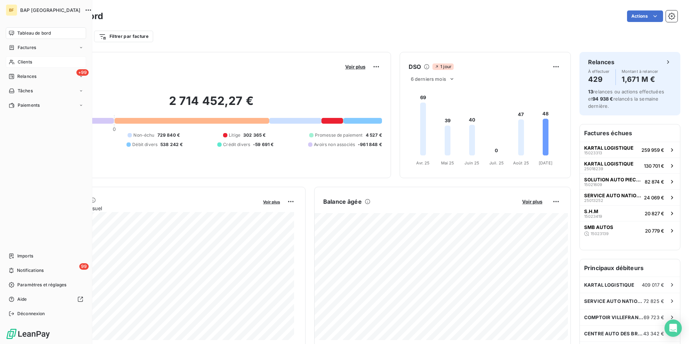
click at [19, 62] on span "Clients" at bounding box center [25, 62] width 14 height 6
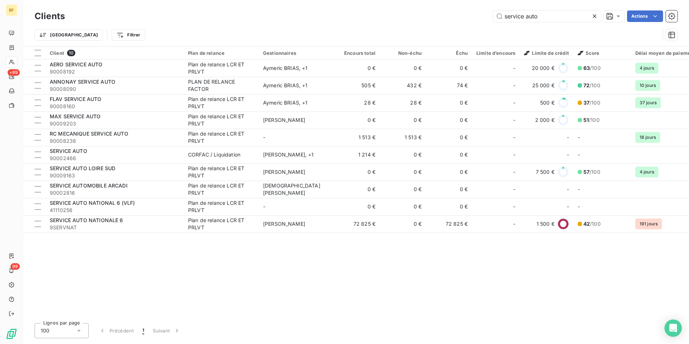
drag, startPoint x: 530, startPoint y: 15, endPoint x: 461, endPoint y: 7, distance: 70.0
click at [461, 7] on div "Clients service auto Actions Trier Filtrer" at bounding box center [356, 23] width 666 height 46
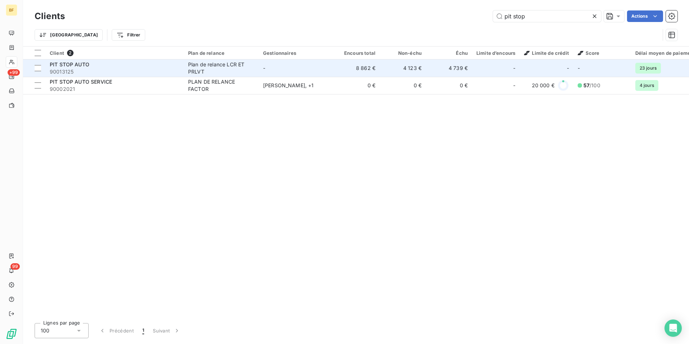
type input "pit stop"
click at [144, 66] on div "PIT STOP AUTO" at bounding box center [115, 64] width 130 height 7
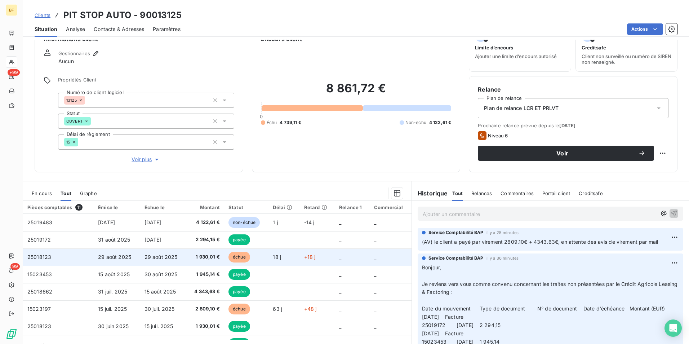
scroll to position [36, 0]
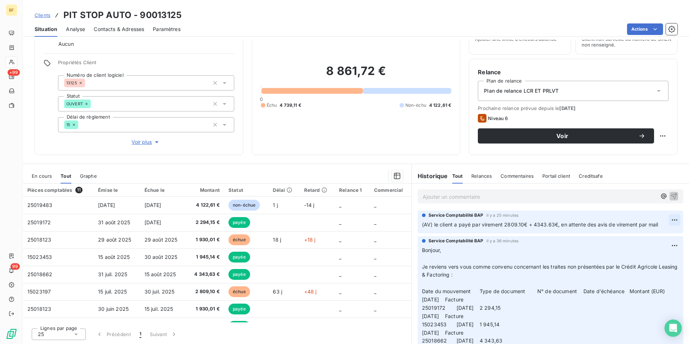
click at [659, 219] on html "BF +99 99 Clients PIT STOP AUTO - 90013125 Situation Analyse Contacts & Adresse…" at bounding box center [344, 172] width 689 height 344
click at [636, 233] on div "Editer" at bounding box center [647, 236] width 40 height 12
drag, startPoint x: 556, startPoint y: 223, endPoint x: 667, endPoint y: 219, distance: 110.4
click at [667, 219] on div "Service Comptabilité BAP il y a 26 minutes (AV) le client a payé par virement 2…" at bounding box center [550, 220] width 257 height 17
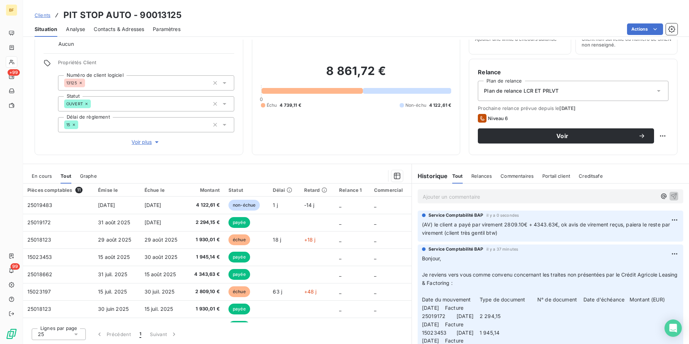
click at [521, 231] on p "(AV) le client a payé par virement 2809.10€ + 4343.63€, ok avis de virement reç…" at bounding box center [550, 229] width 257 height 17
click at [364, 152] on div "Encours client 8 861,72 € 0 Échu 4 739,11 € Non-échu 4 122,61 €" at bounding box center [356, 81] width 209 height 147
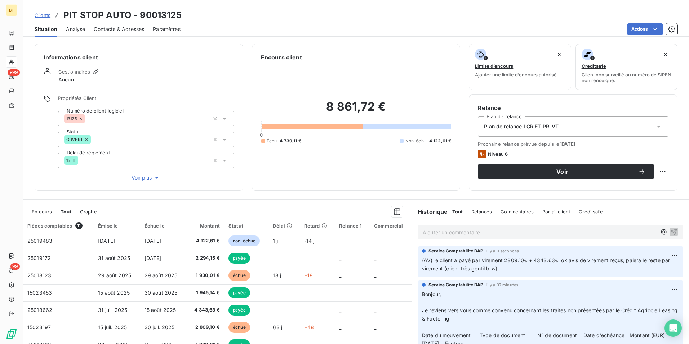
click at [543, 8] on div "Clients PIT STOP AUTO - 90013125 Situation Analyse Contacts & Adresses Paramètr…" at bounding box center [356, 18] width 666 height 37
click at [487, 234] on p "Ajouter un commentaire ﻿" at bounding box center [540, 232] width 234 height 9
click at [461, 232] on p "(AV)" at bounding box center [540, 232] width 234 height 8
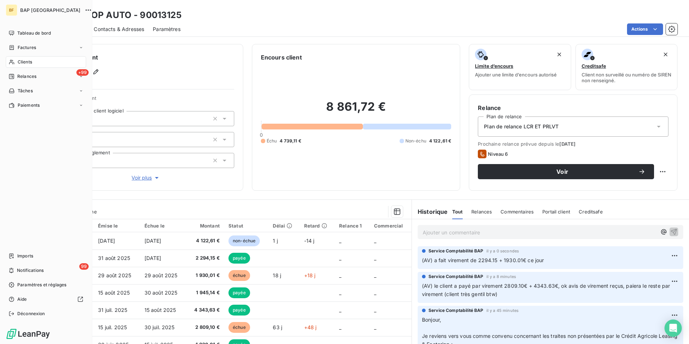
click at [18, 65] on span "Clients" at bounding box center [25, 62] width 14 height 6
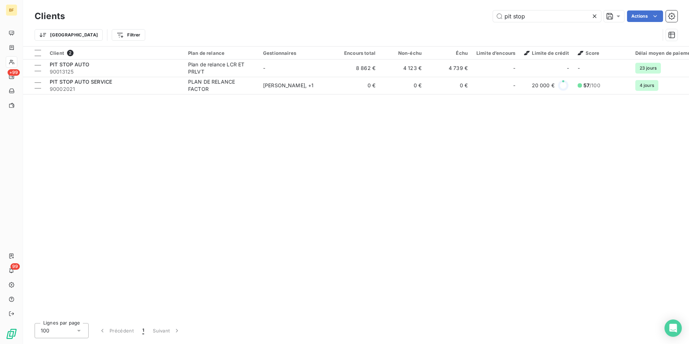
drag, startPoint x: 537, startPoint y: 13, endPoint x: 373, endPoint y: -23, distance: 167.3
click at [373, 0] on html "BF +99 99 Clients pit stop Actions Trier Filtrer Client 2 Plan de relance Gesti…" at bounding box center [344, 172] width 689 height 344
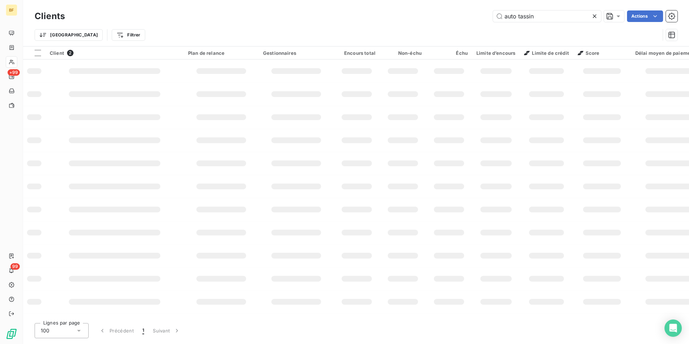
type input "auto tassin"
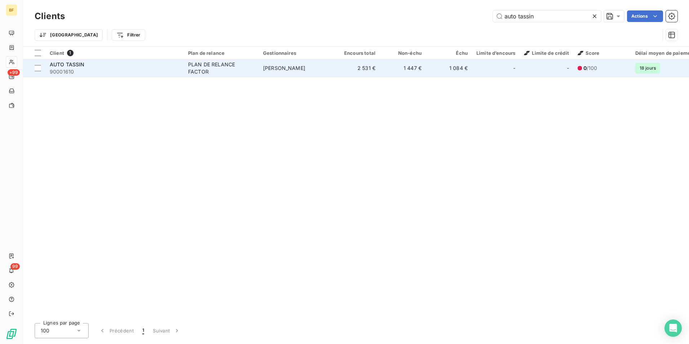
click at [216, 76] on td "PLAN DE RELANCE FACTOR" at bounding box center [221, 67] width 75 height 17
